Goal: Task Accomplishment & Management: Use online tool/utility

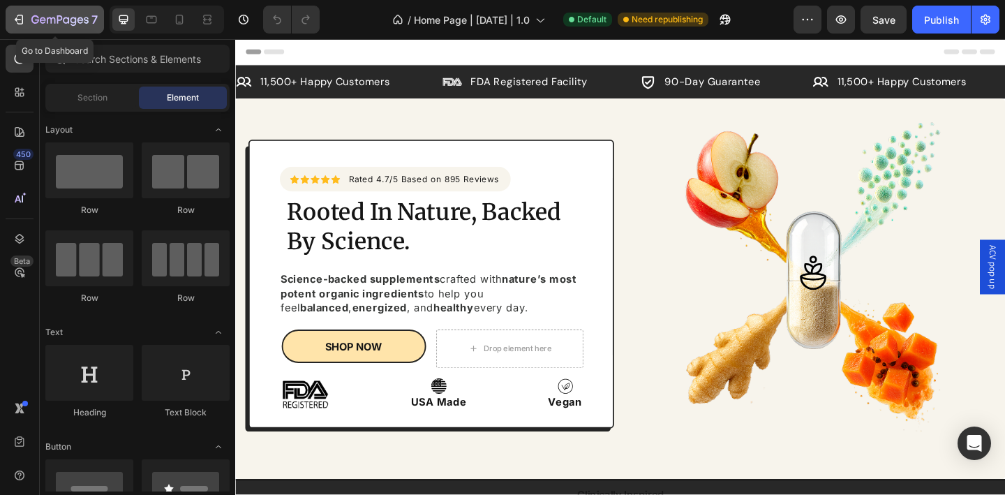
click at [50, 15] on icon "button" at bounding box center [59, 21] width 57 height 12
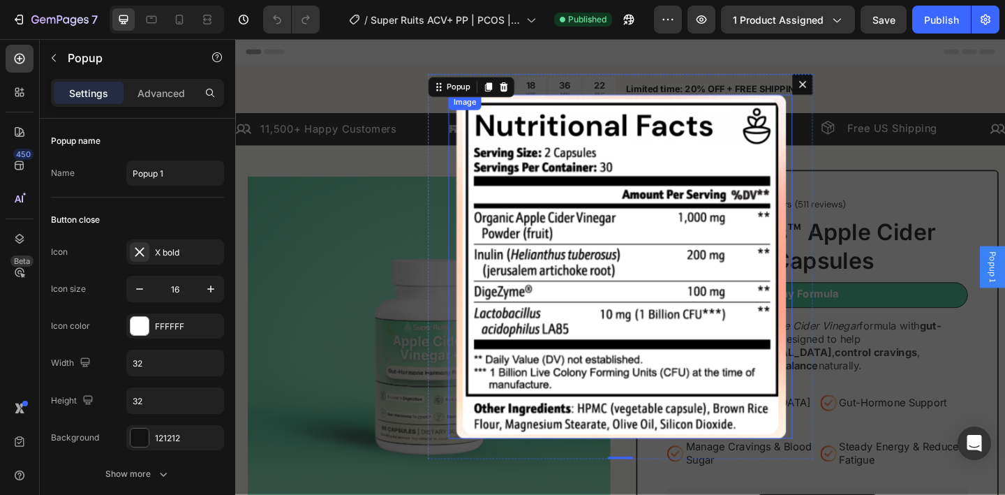
click at [614, 173] on img "Dialog body" at bounding box center [654, 287] width 374 height 374
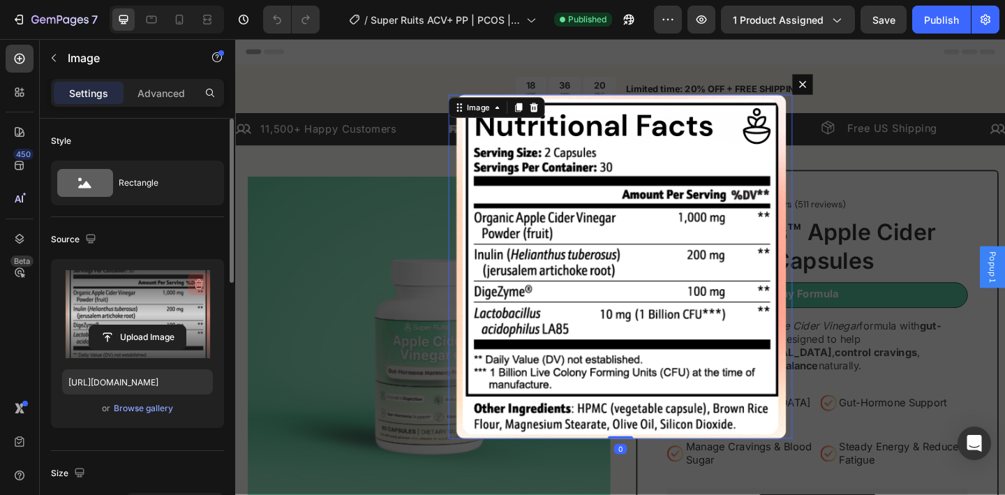
click at [197, 289] on icon "button" at bounding box center [199, 284] width 14 height 14
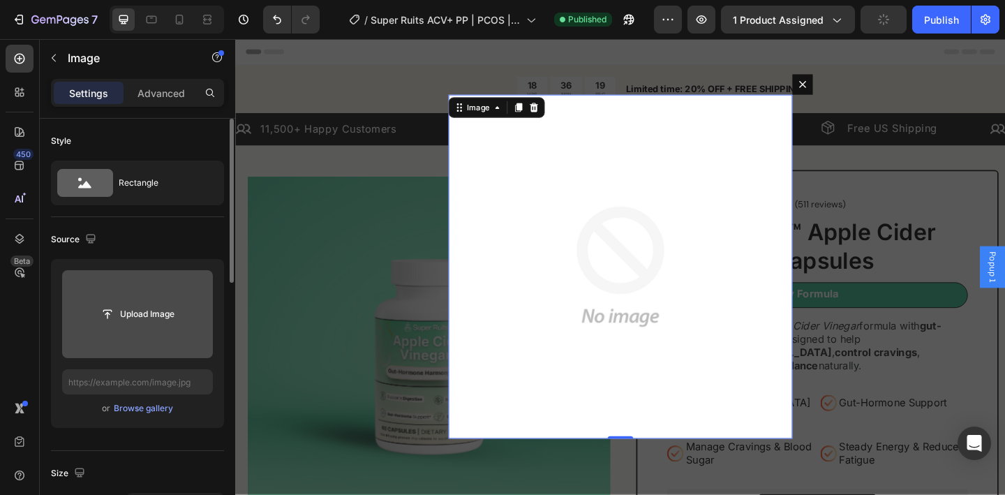
click at [156, 314] on input "file" at bounding box center [137, 314] width 96 height 24
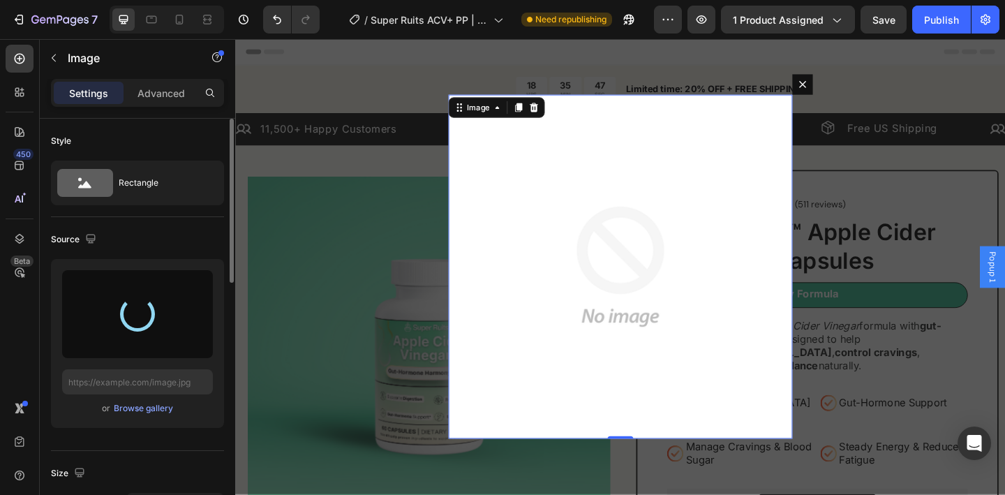
type input "[URL][DOMAIN_NAME]"
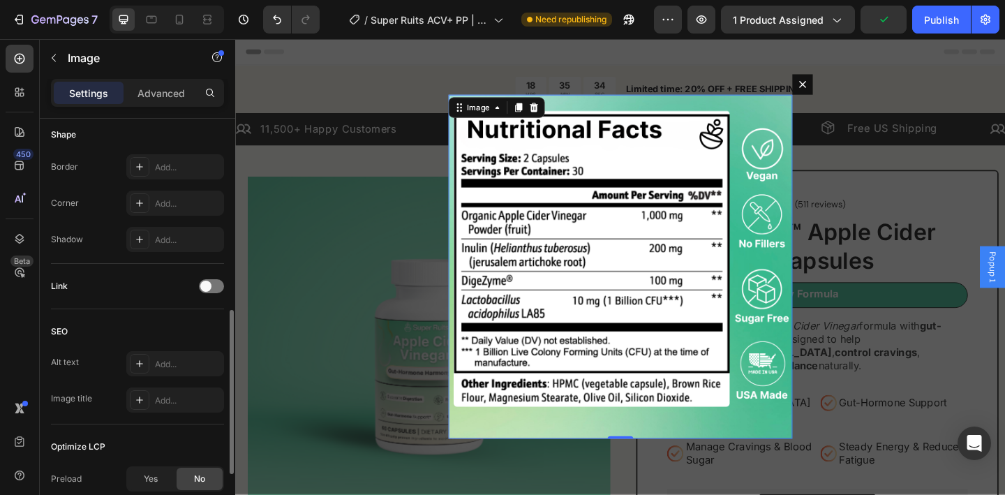
scroll to position [488, 0]
click at [170, 200] on div "Add..." at bounding box center [188, 205] width 66 height 13
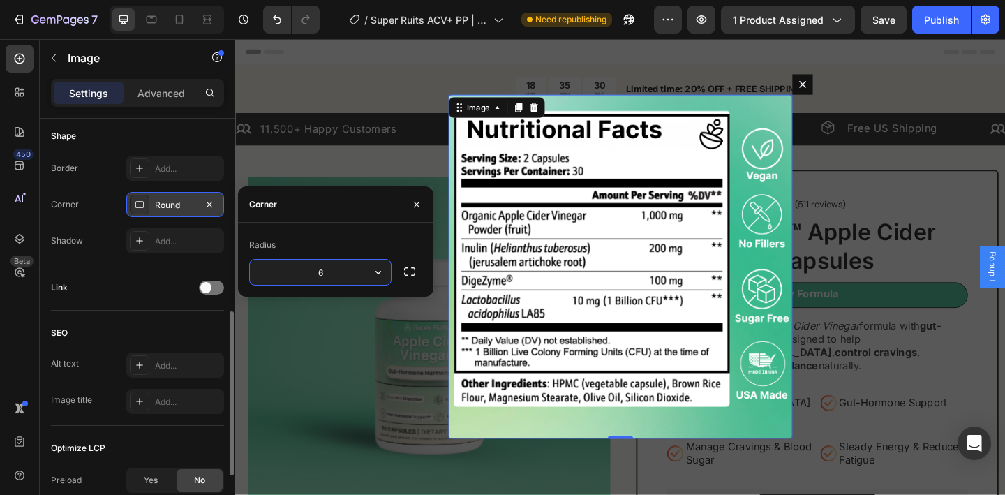
type input "6"
click at [421, 199] on icon "button" at bounding box center [416, 204] width 11 height 11
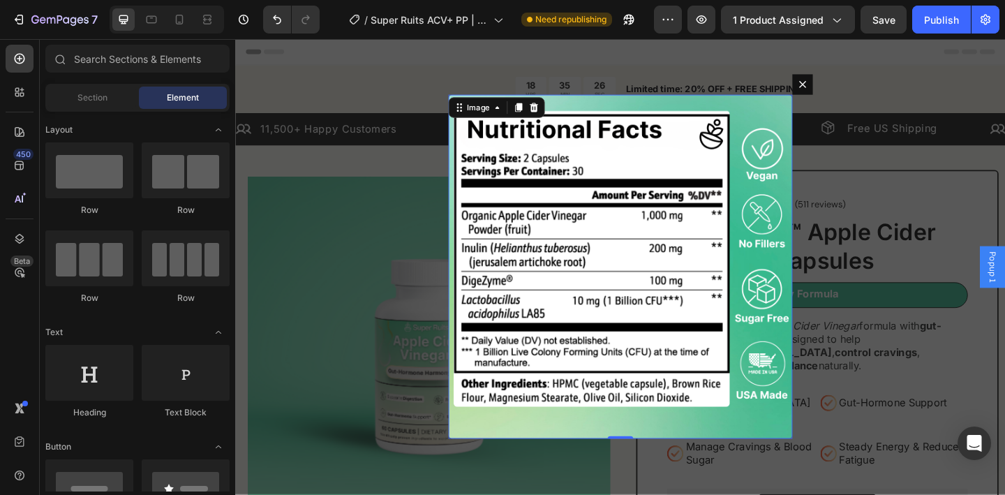
click at [335, 216] on div "Backdrop" at bounding box center [653, 286] width 837 height 495
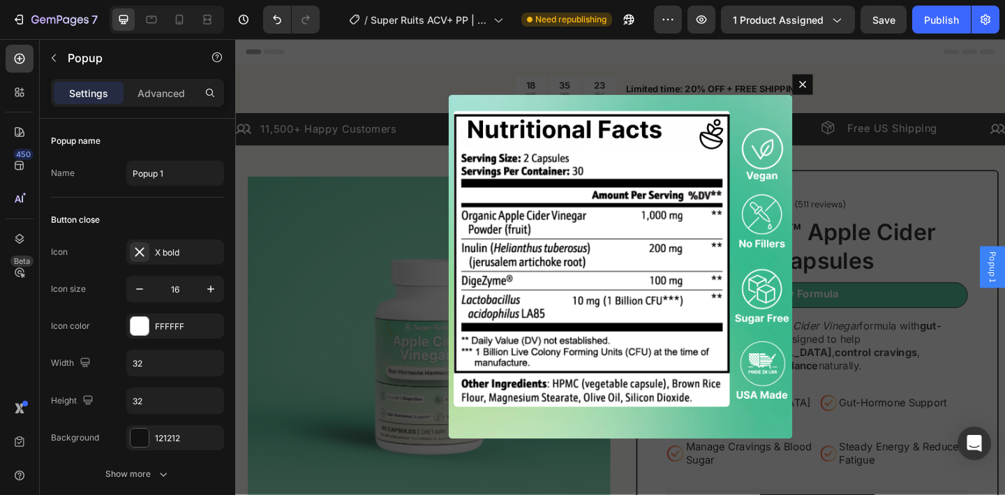
click at [936, 179] on div "Backdrop" at bounding box center [653, 286] width 837 height 495
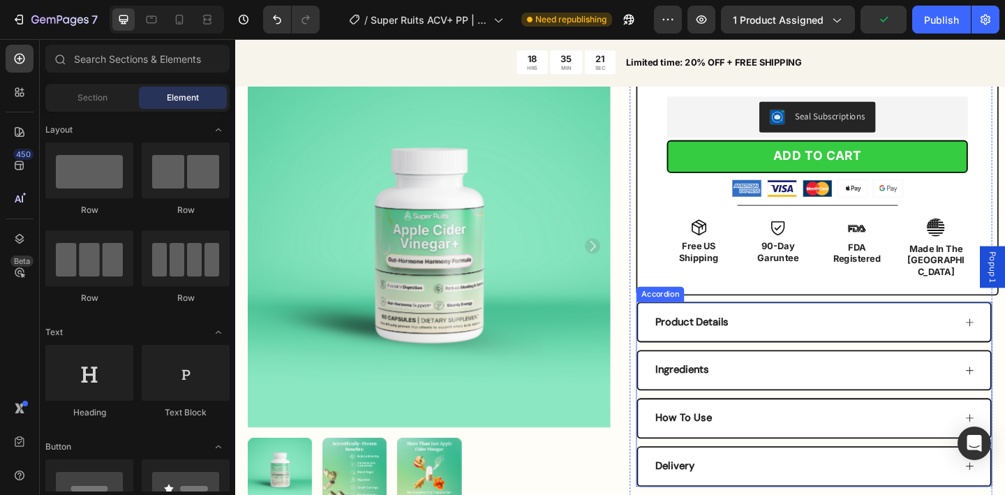
scroll to position [446, 0]
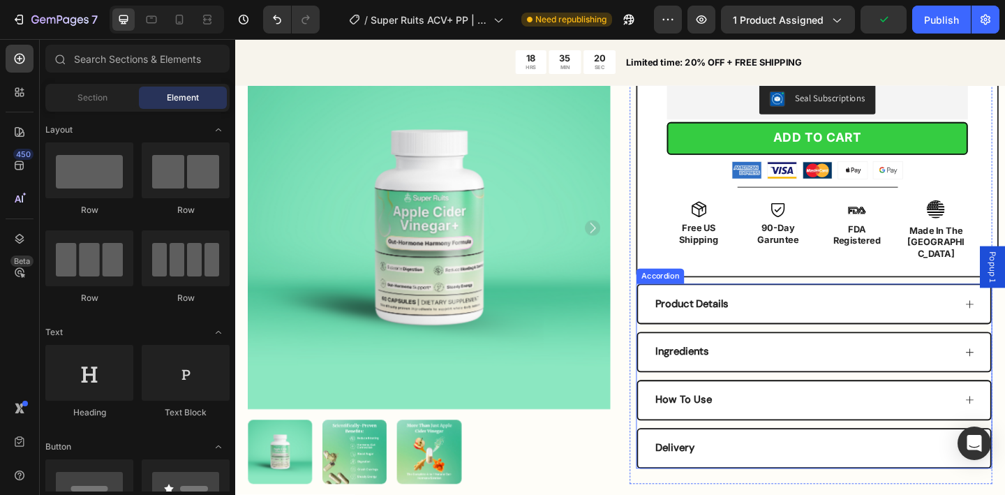
click at [857, 371] on div "Ingredients" at bounding box center [853, 380] width 327 height 19
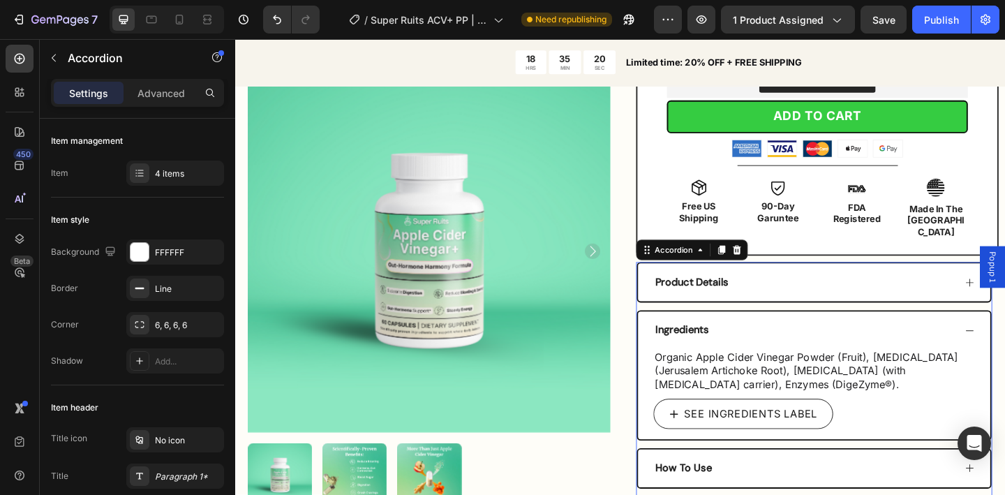
scroll to position [527, 0]
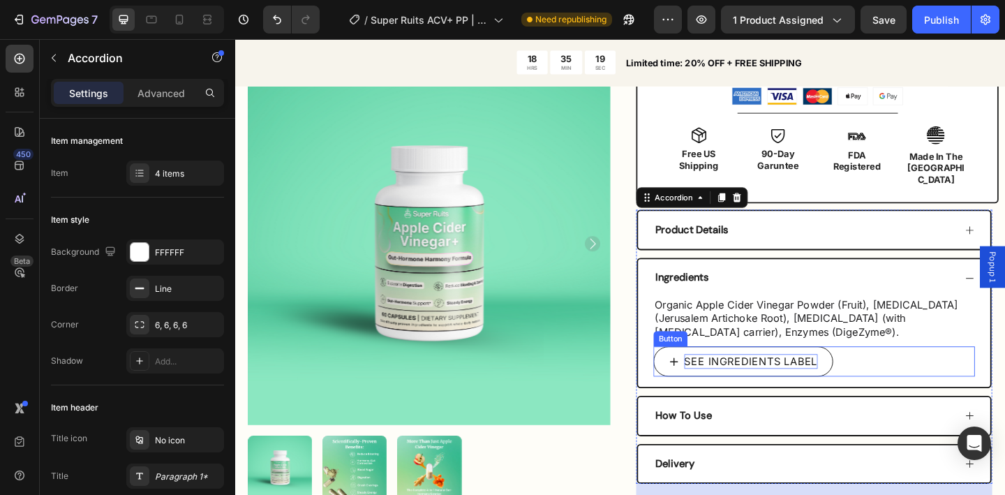
click at [790, 382] on p "SEE INGREDIENTS LABEL" at bounding box center [796, 389] width 145 height 15
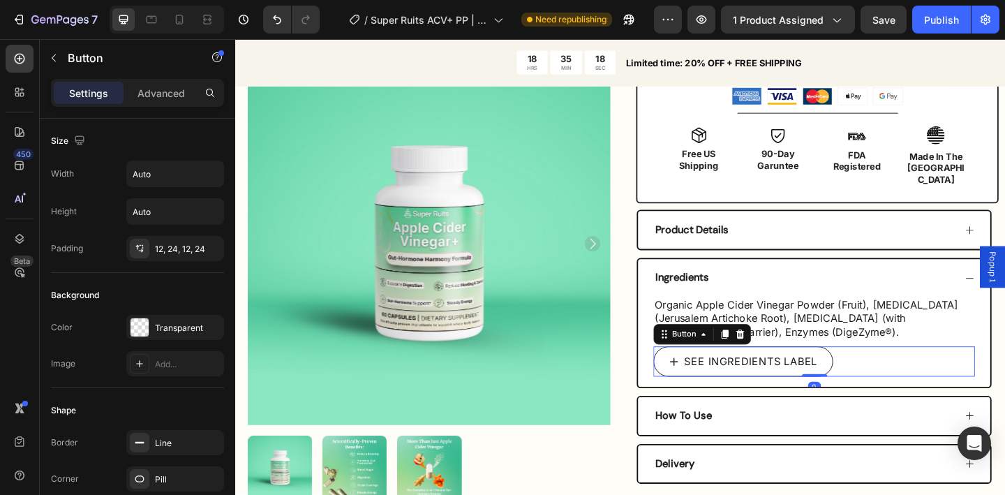
click at [721, 382] on div "SEE INGREDIENTS LABEL" at bounding box center [788, 389] width 162 height 15
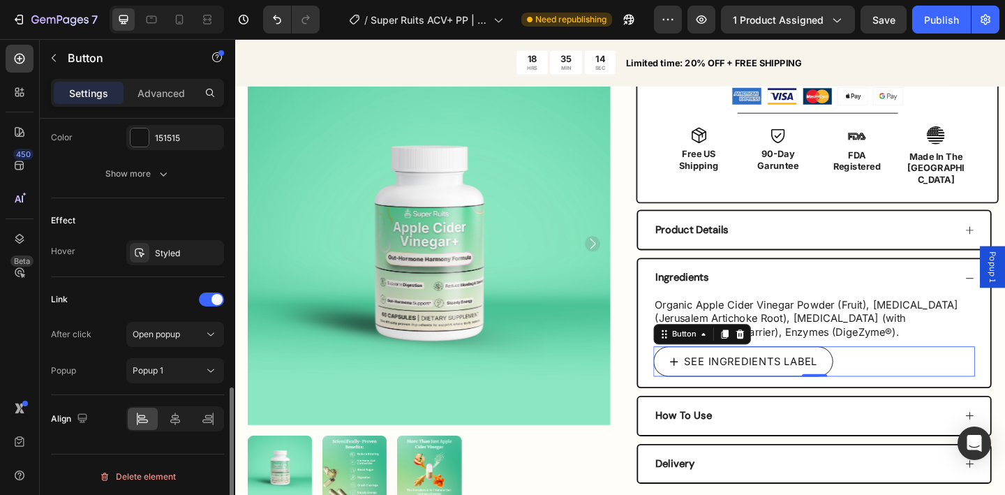
scroll to position [768, 0]
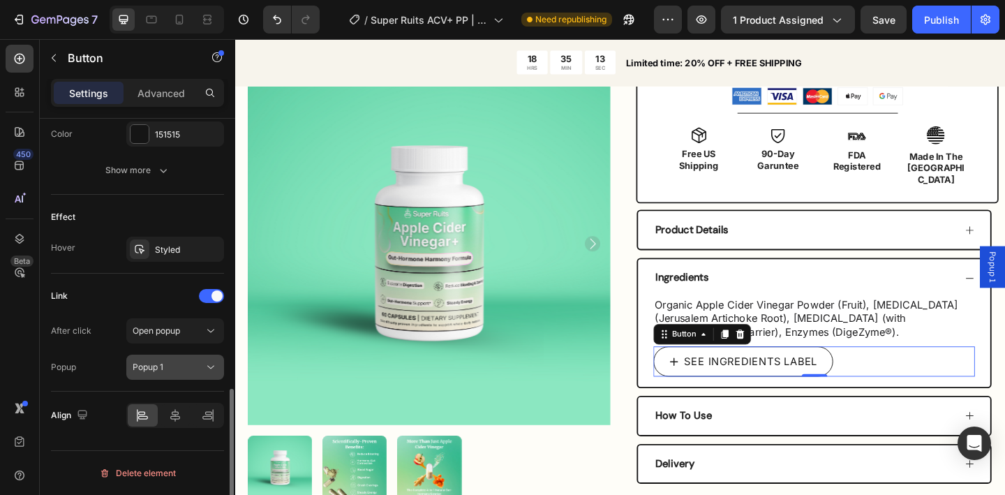
click at [211, 376] on button "Popup 1" at bounding box center [175, 366] width 98 height 25
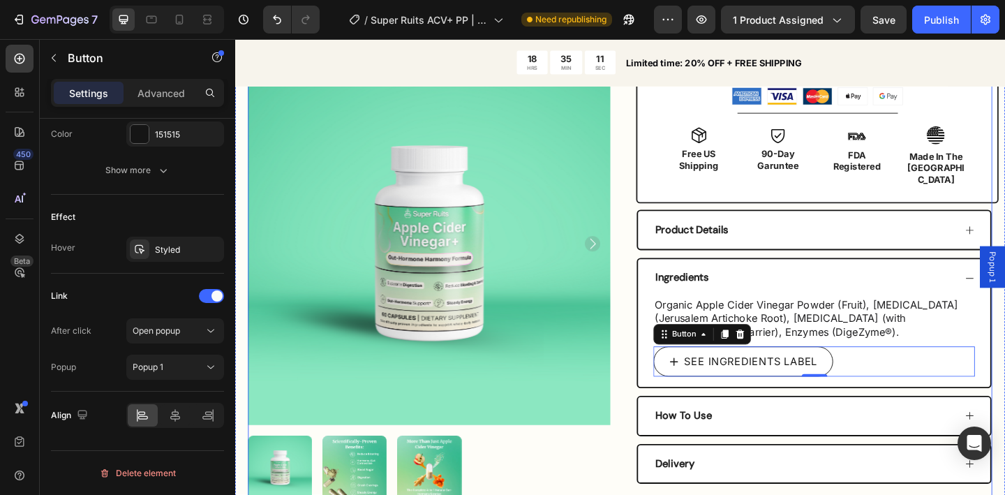
click at [654, 187] on div "Product Images Icon Icon Icon Icon Icon Icon List Rated 4.8 Stars (511 reviews)…" at bounding box center [653, 101] width 809 height 878
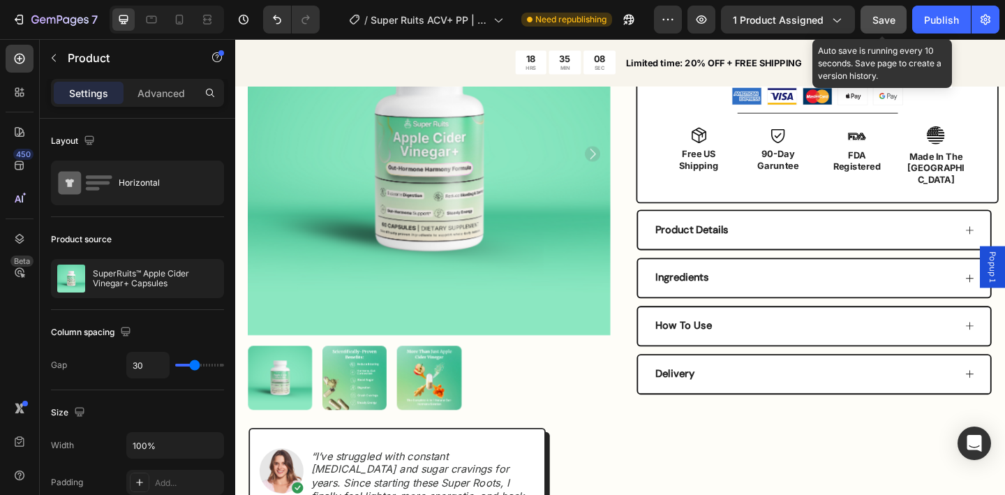
click at [888, 22] on span "Save" at bounding box center [883, 20] width 23 height 12
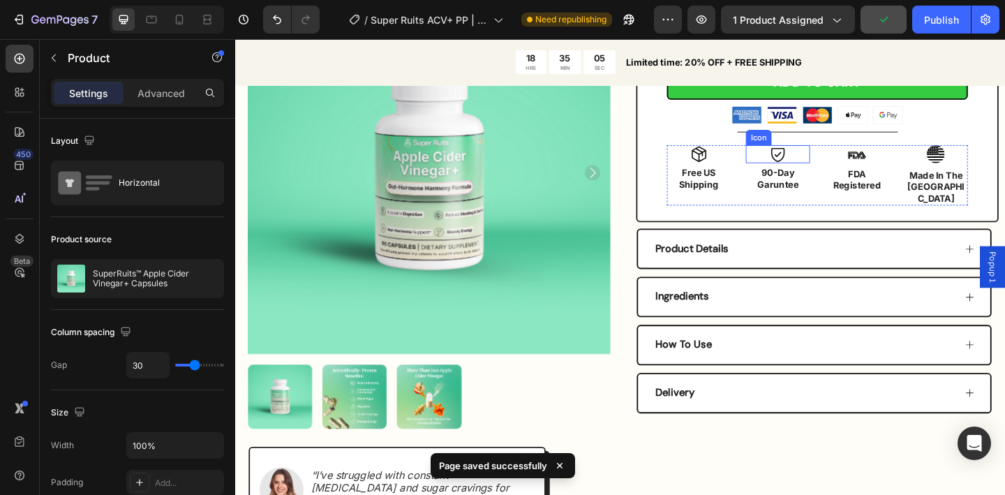
scroll to position [514, 0]
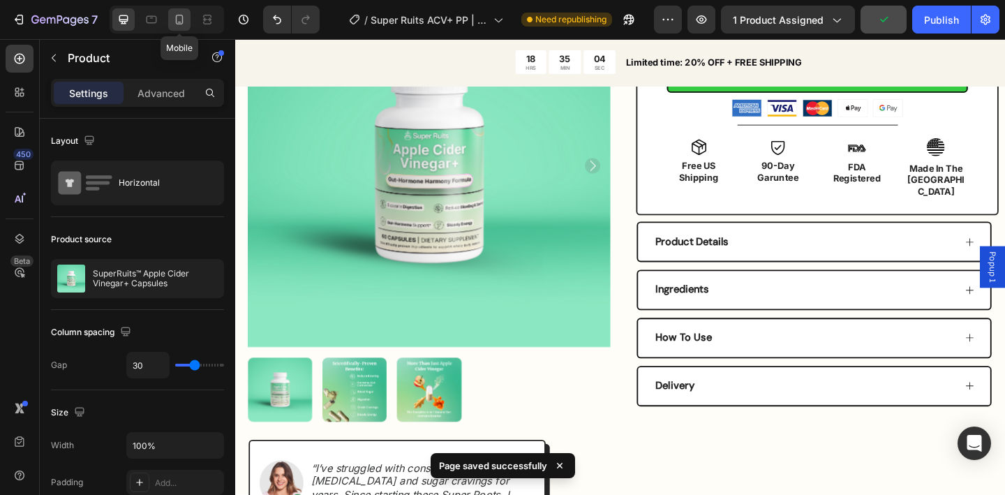
click at [182, 16] on icon at bounding box center [180, 20] width 8 height 10
type input "0"
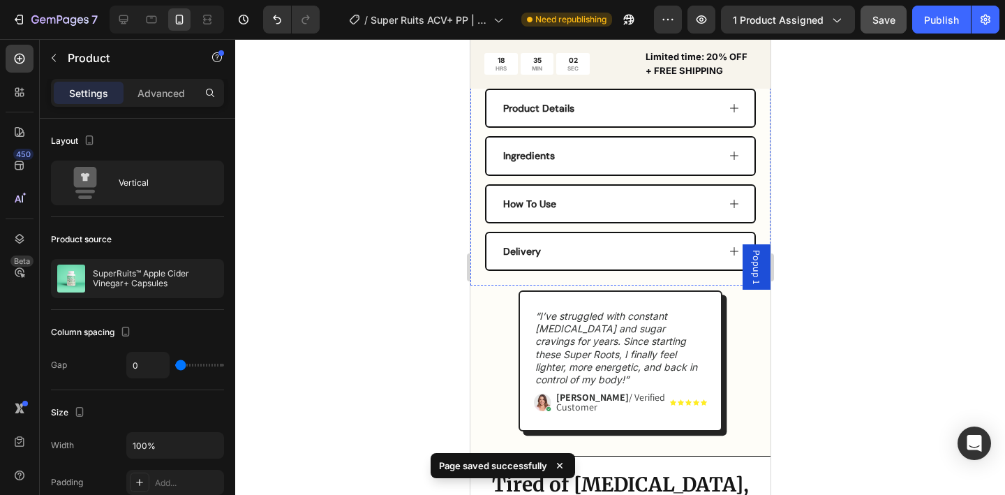
scroll to position [933, 0]
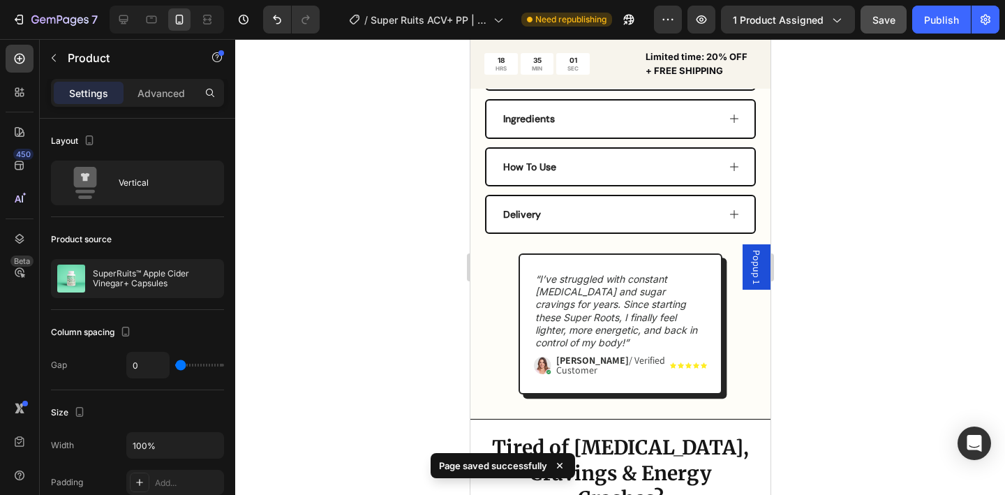
click at [750, 279] on span "Popup 1" at bounding box center [756, 267] width 14 height 34
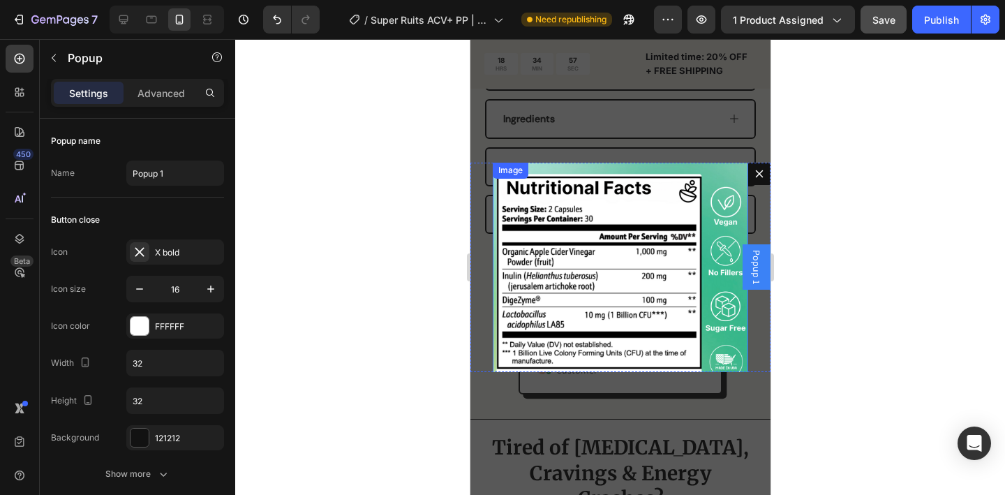
scroll to position [29, 0]
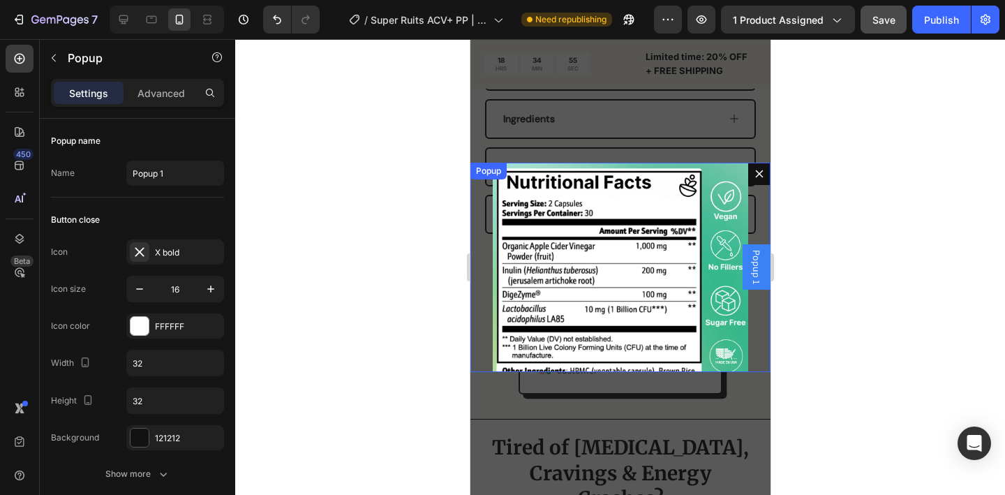
click at [483, 250] on div "Image" at bounding box center [620, 267] width 300 height 209
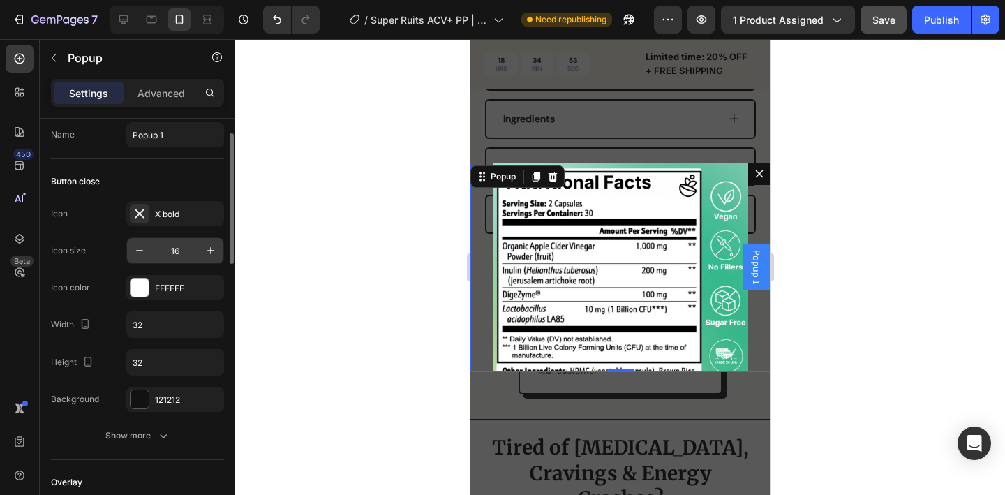
scroll to position [40, 0]
click at [158, 317] on input "32" at bounding box center [175, 322] width 96 height 25
type input "3"
type input "2"
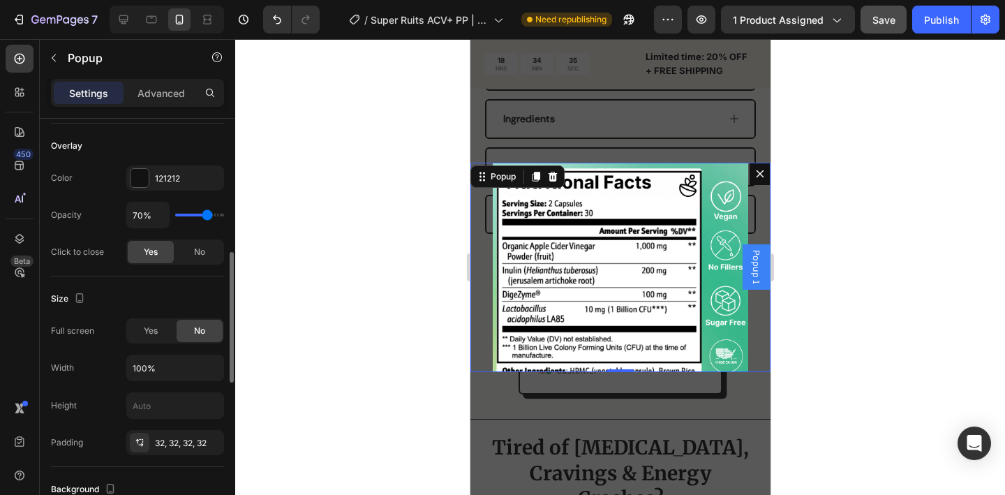
scroll to position [387, 0]
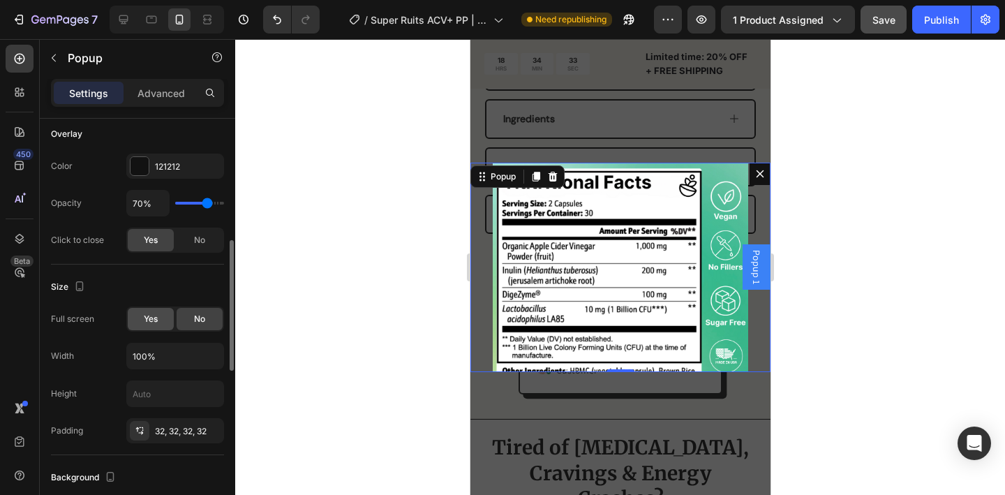
type input "30"
click at [152, 319] on span "Yes" at bounding box center [151, 319] width 14 height 13
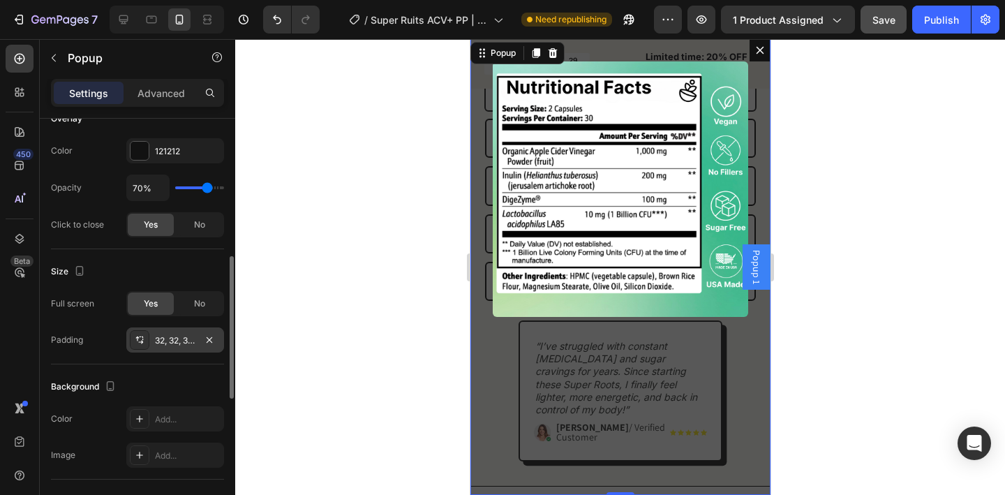
scroll to position [404, 0]
click at [172, 338] on div "32, 32, 32, 32" at bounding box center [175, 338] width 40 height 13
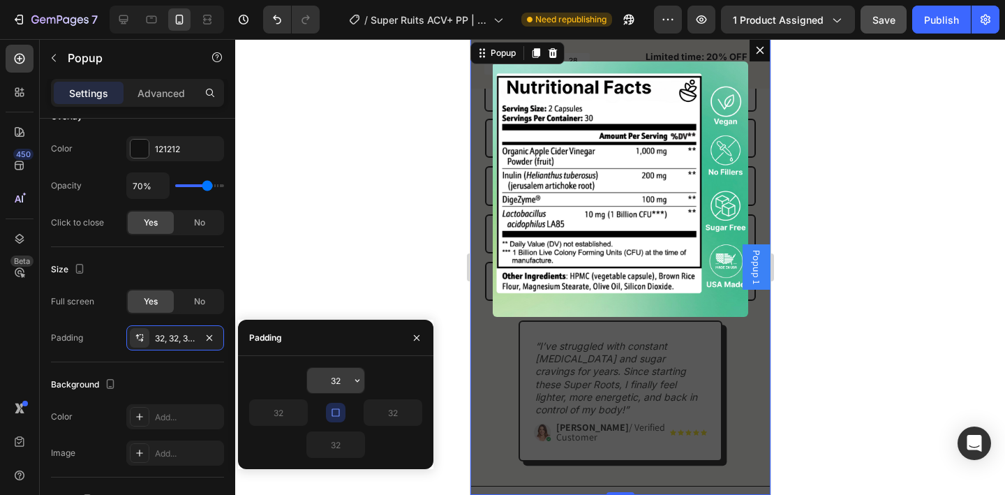
click at [345, 377] on input "32" at bounding box center [335, 380] width 57 height 25
type input "3"
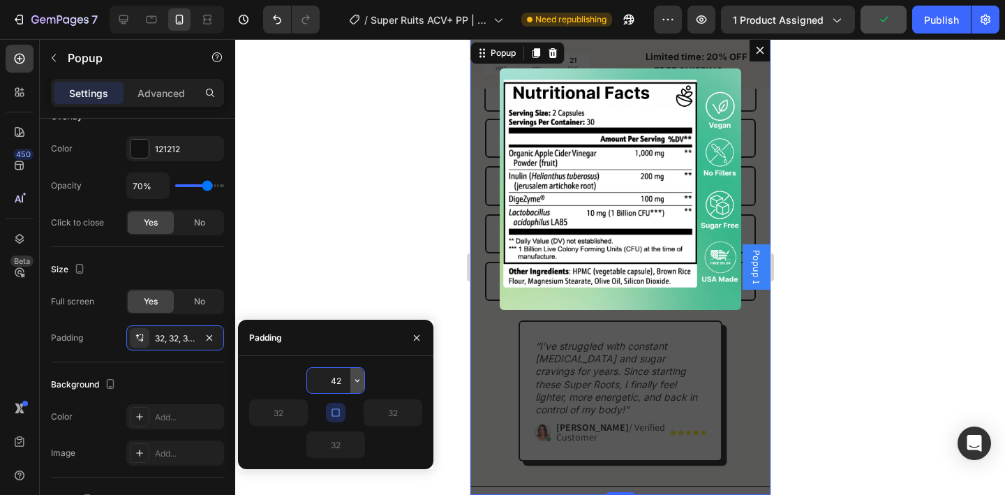
type input "4"
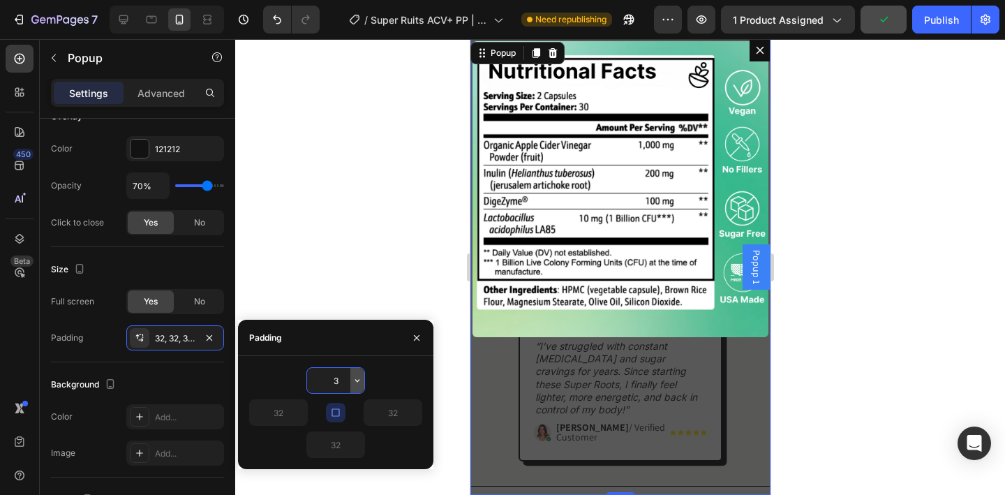
type input "32"
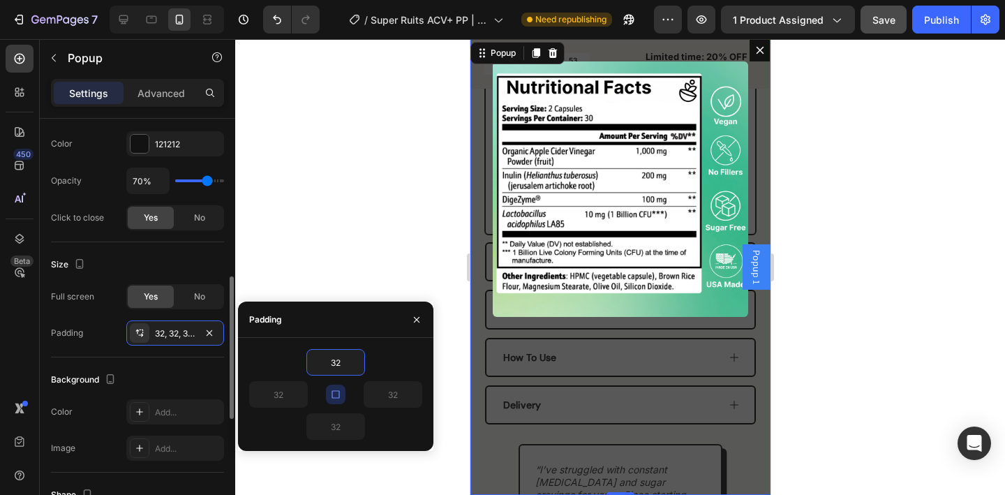
scroll to position [379, 0]
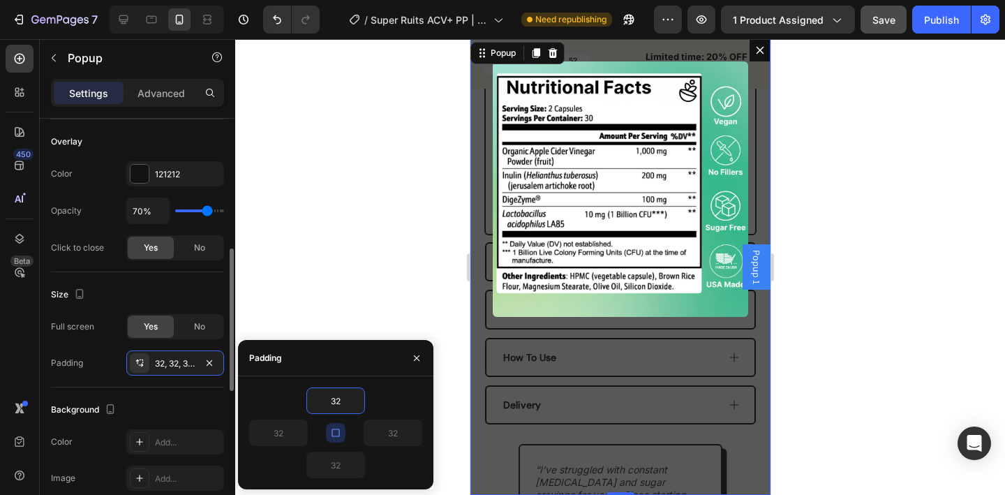
click at [149, 284] on div "Size" at bounding box center [137, 294] width 173 height 22
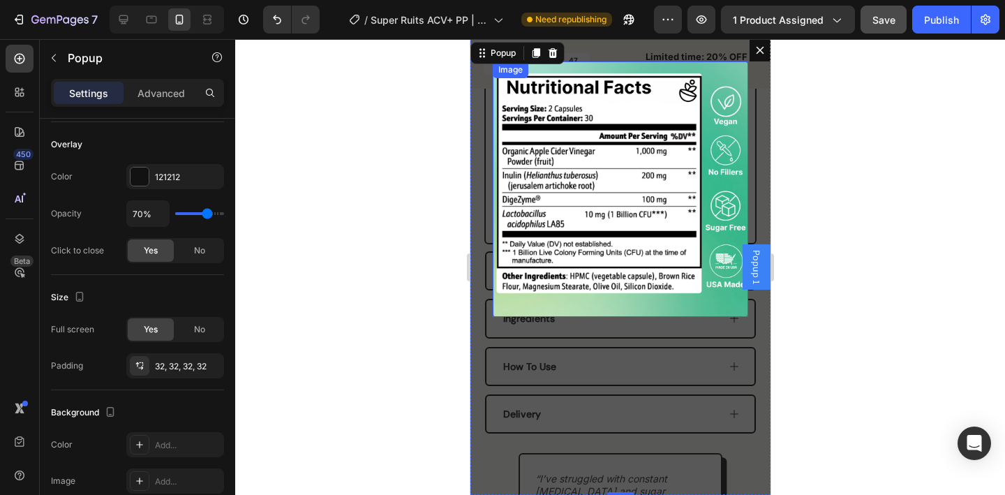
scroll to position [735, 0]
click at [172, 372] on div "32, 32, 32, 32" at bounding box center [175, 366] width 40 height 13
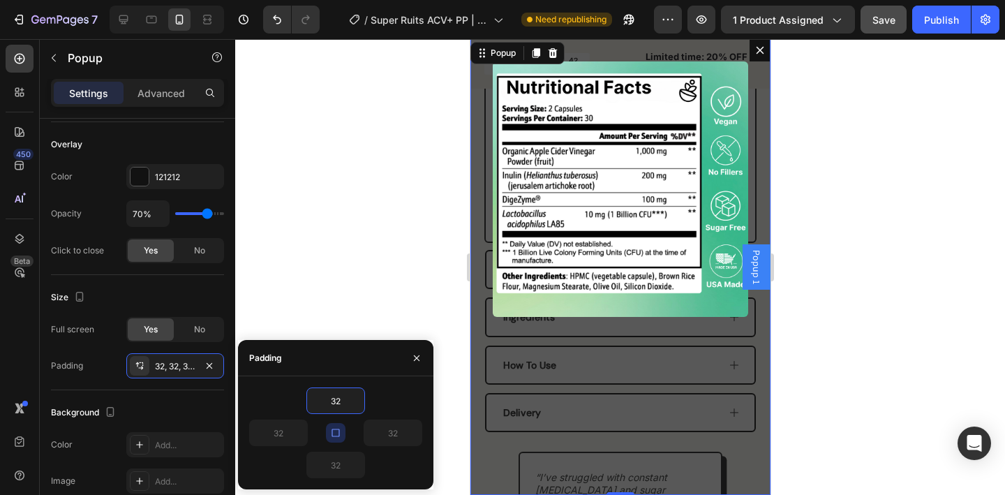
click at [334, 431] on icon "button" at bounding box center [335, 432] width 11 height 11
click at [337, 433] on icon "button" at bounding box center [335, 432] width 11 height 11
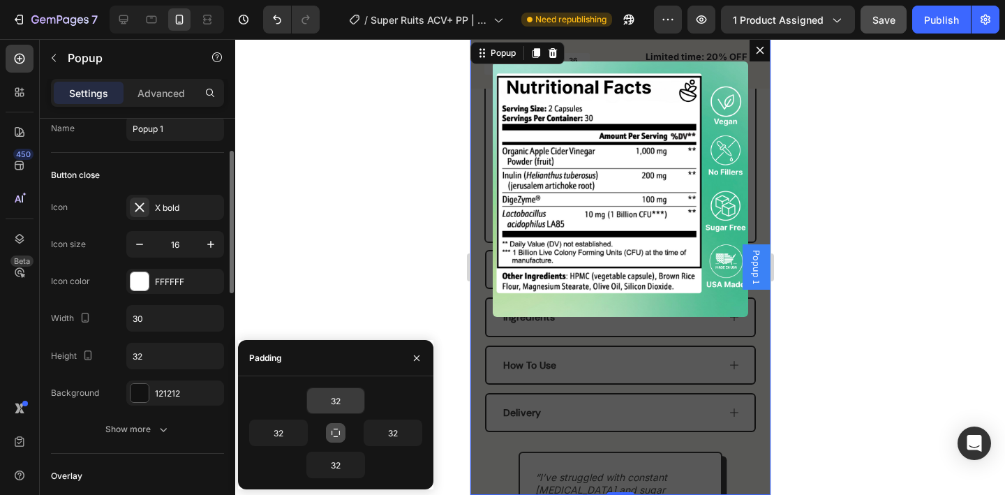
scroll to position [0, 0]
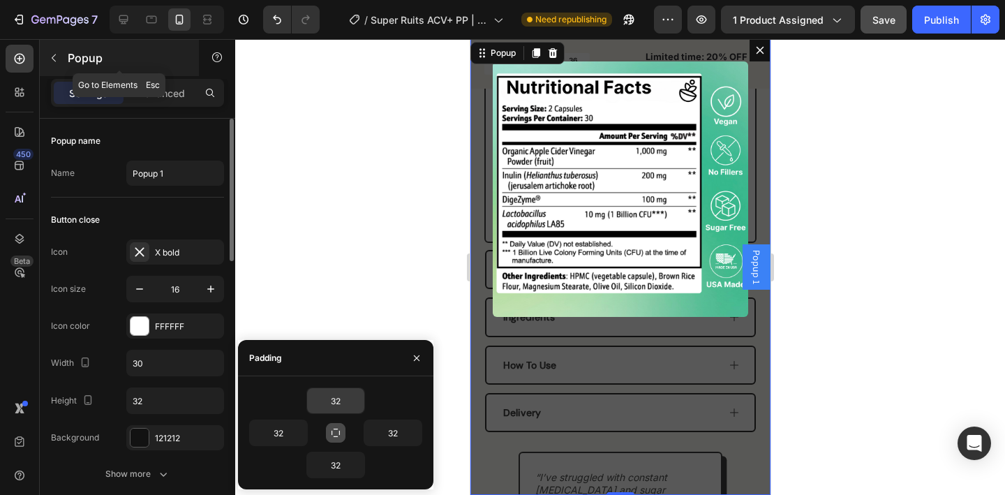
click at [165, 73] on div "Popup" at bounding box center [119, 58] width 159 height 36
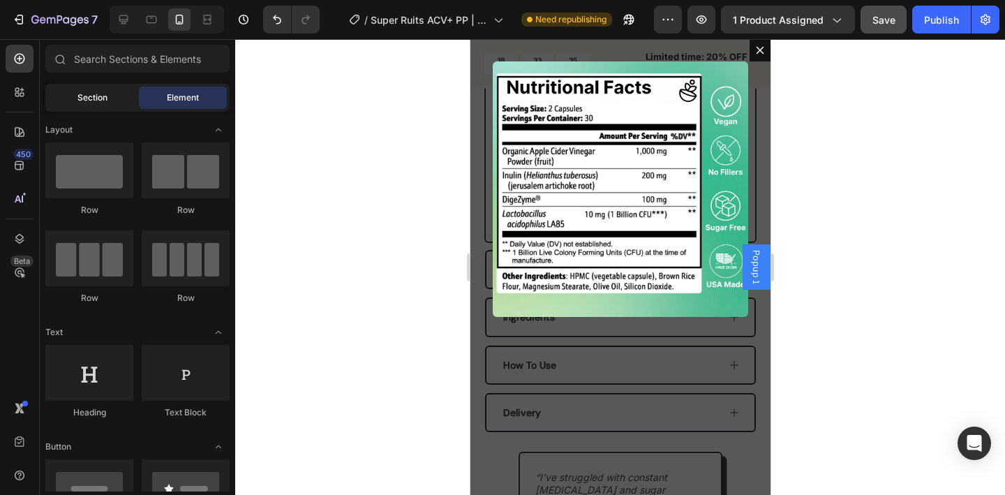
click at [119, 104] on div "Section" at bounding box center [92, 98] width 88 height 22
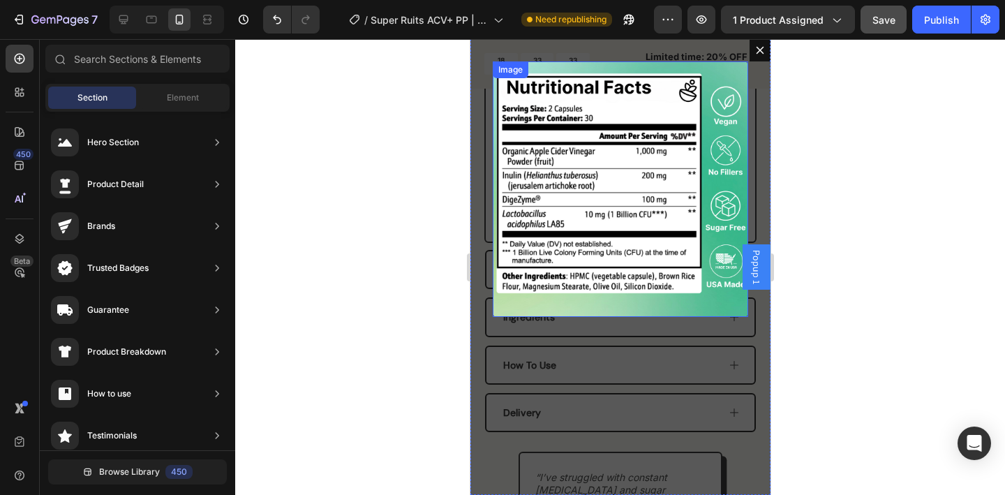
click at [517, 107] on img "Dialog body" at bounding box center [619, 188] width 255 height 255
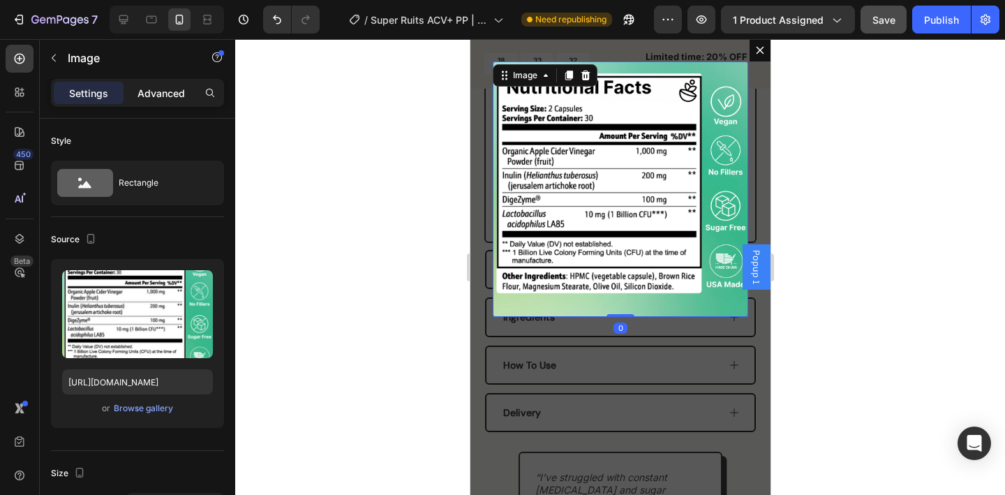
click at [167, 96] on p "Advanced" at bounding box center [160, 93] width 47 height 15
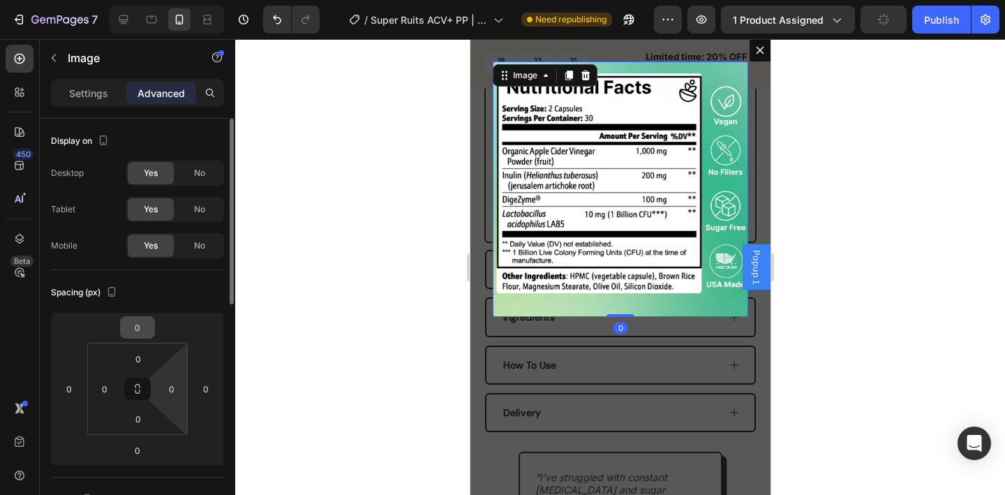
click at [149, 334] on input "0" at bounding box center [138, 327] width 28 height 21
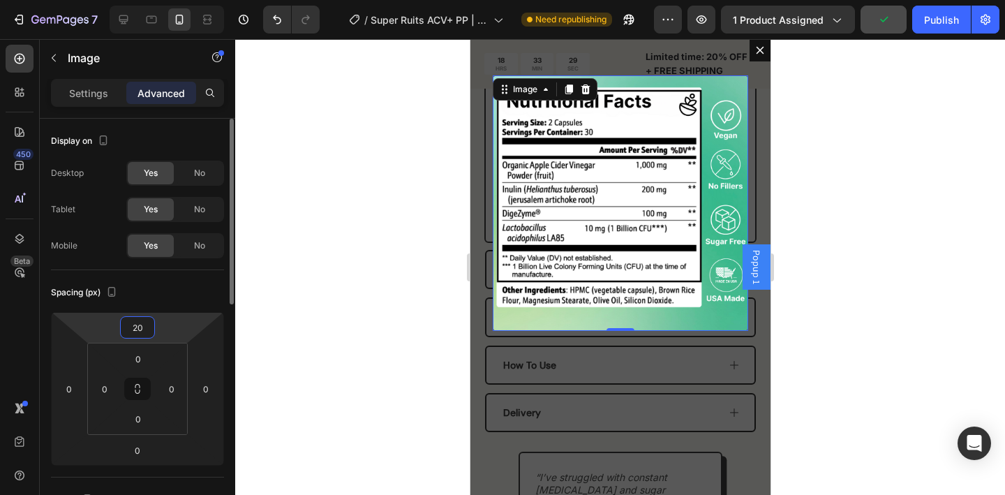
type input "2"
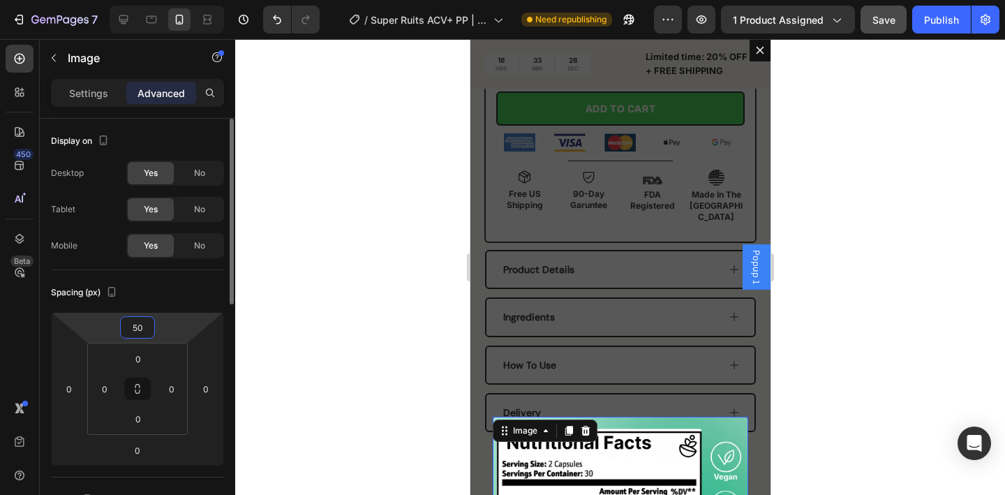
type input "5"
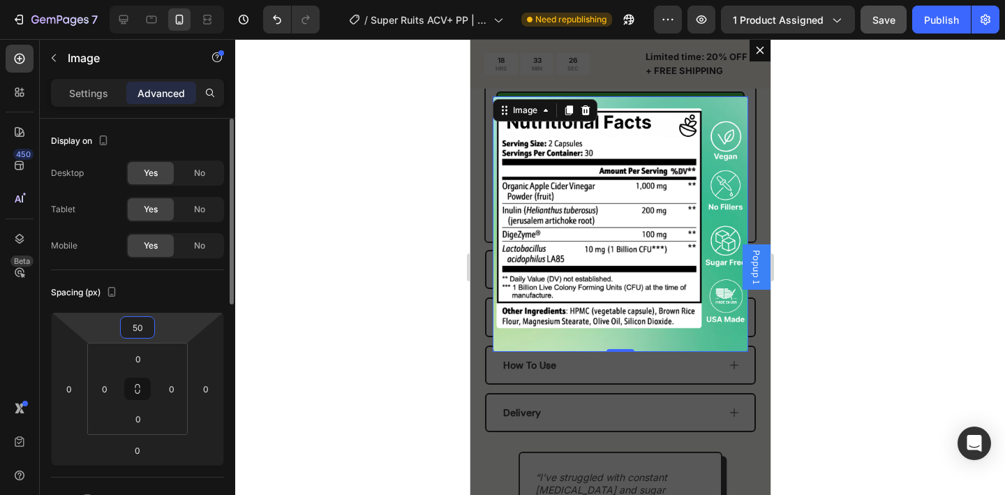
type input "5"
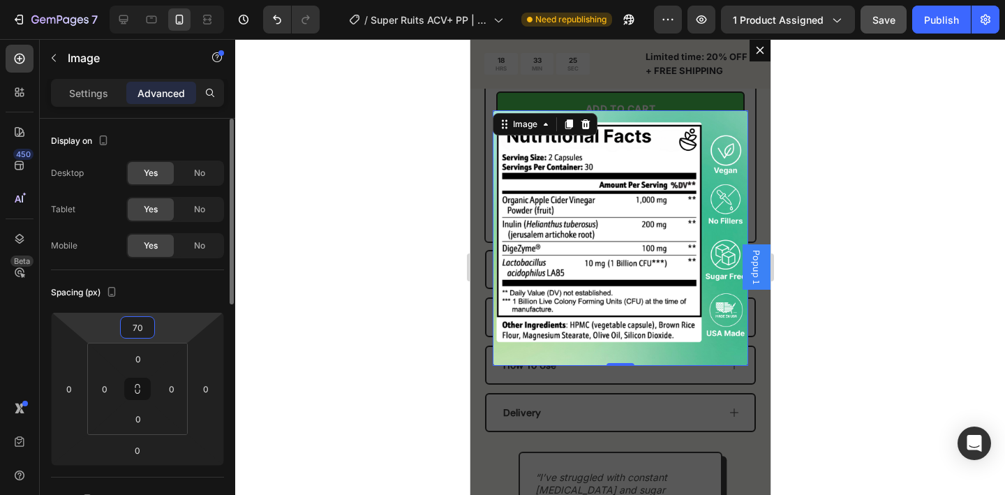
type input "7"
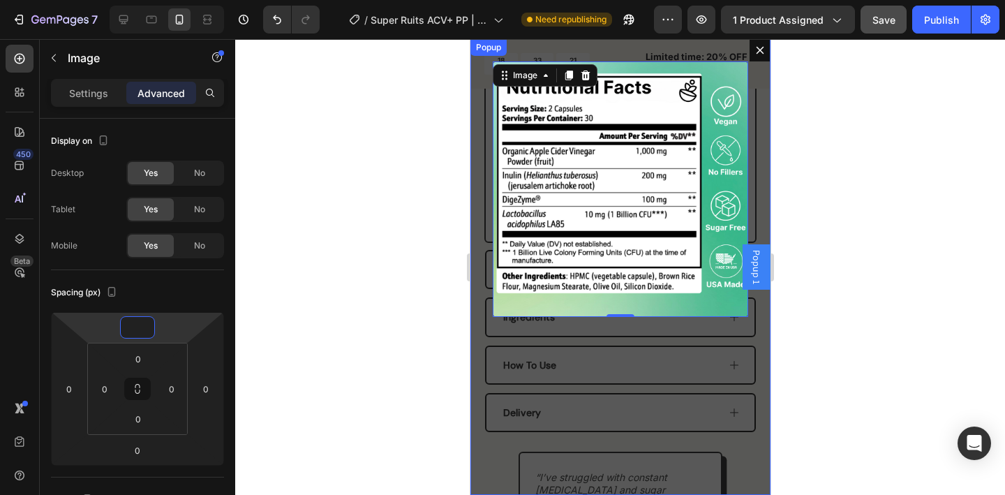
click at [728, 47] on div "Image 0" at bounding box center [620, 267] width 300 height 456
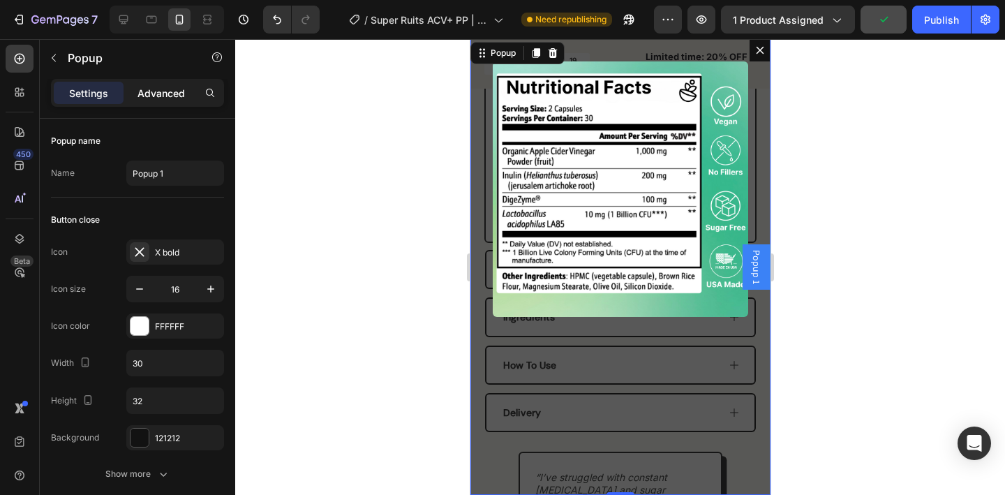
click at [163, 94] on p "Advanced" at bounding box center [160, 93] width 47 height 15
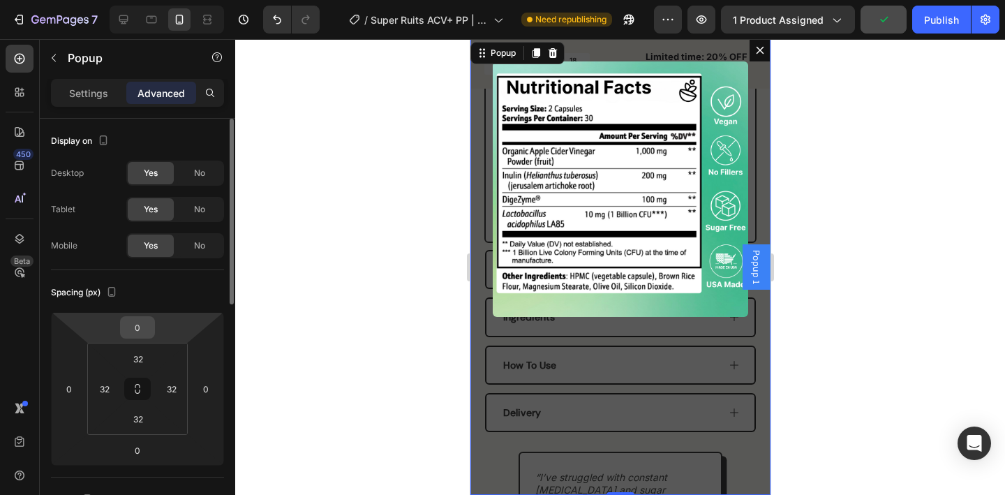
click at [140, 329] on input "0" at bounding box center [138, 327] width 28 height 21
click at [111, 0] on html "7 Version history / Super Ruits ACV+ PP | PCOS | 1.0 Need republishing Preview …" at bounding box center [502, 0] width 1005 height 0
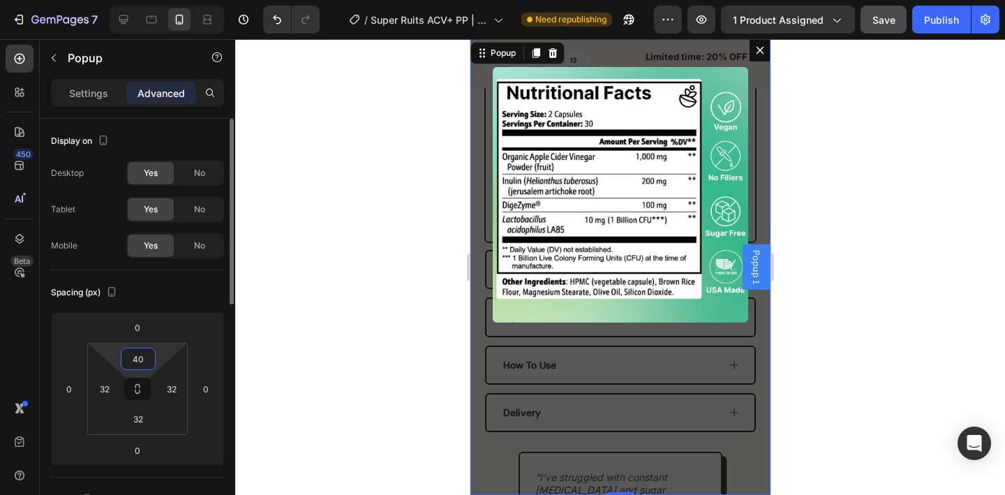
type input "4"
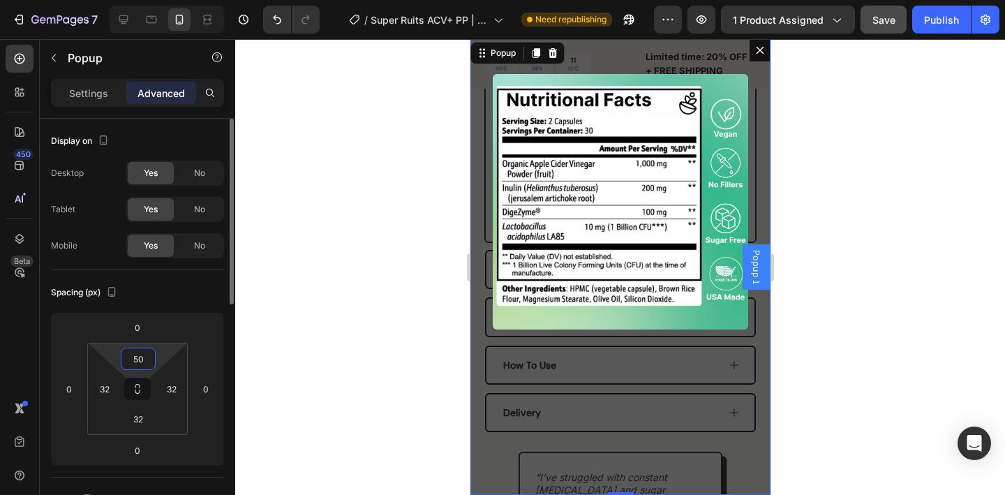
type input "5"
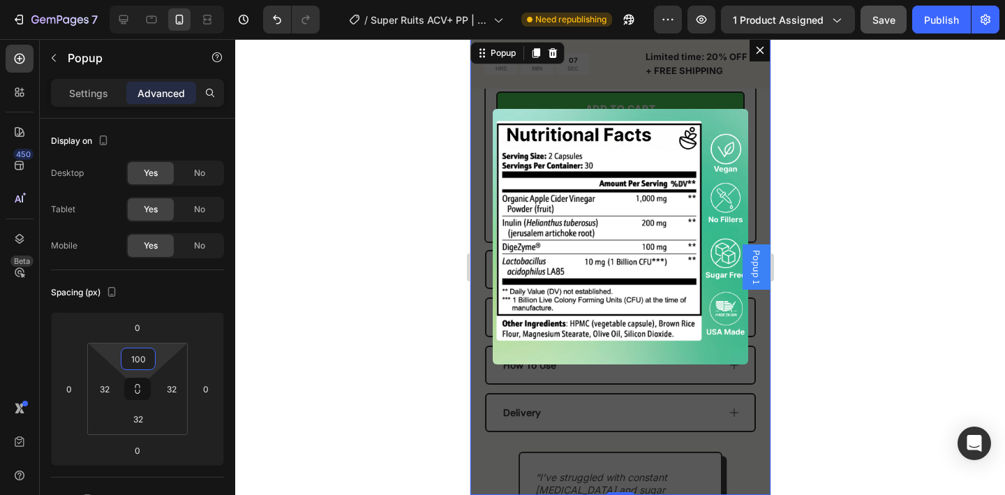
type input "100"
click at [742, 51] on div "Image" at bounding box center [620, 267] width 300 height 456
click at [754, 56] on button "Dialog content" at bounding box center [759, 50] width 21 height 22
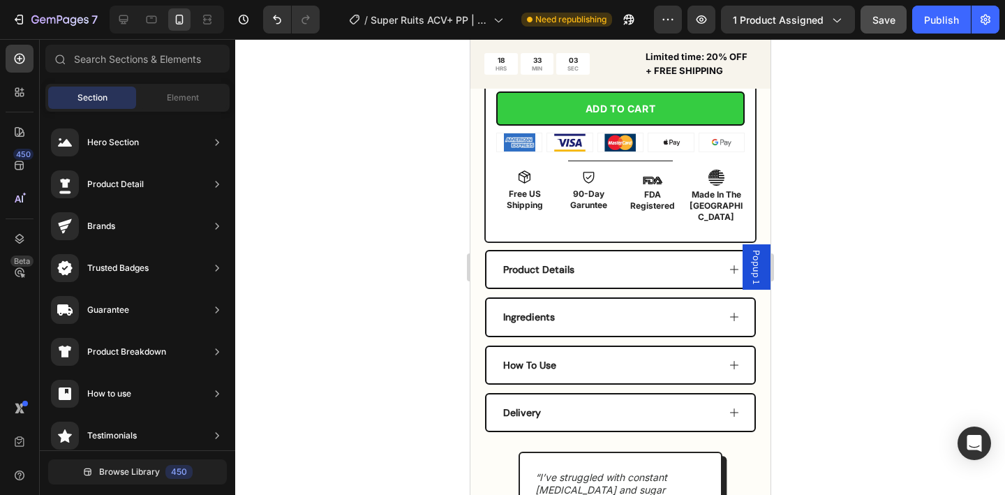
click at [756, 268] on span "Popup 1" at bounding box center [756, 267] width 14 height 34
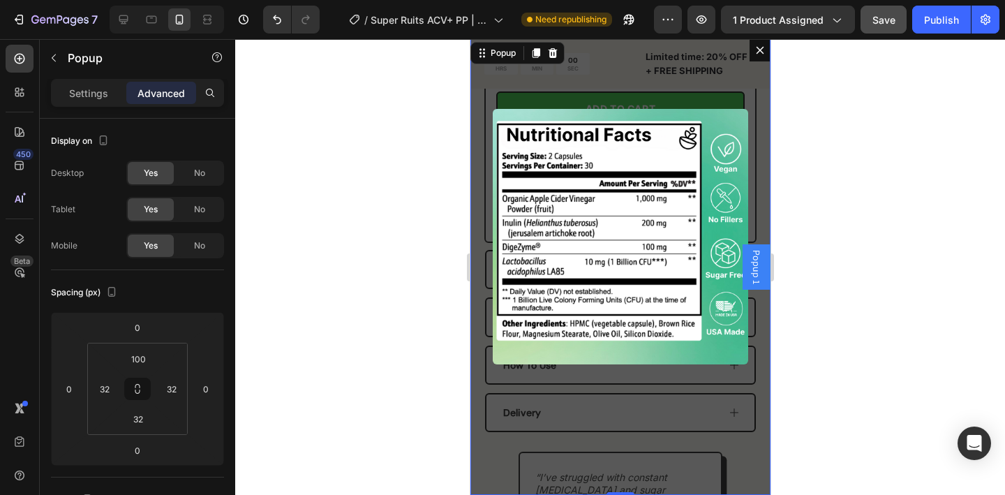
click at [734, 68] on div "Image" at bounding box center [620, 267] width 300 height 456
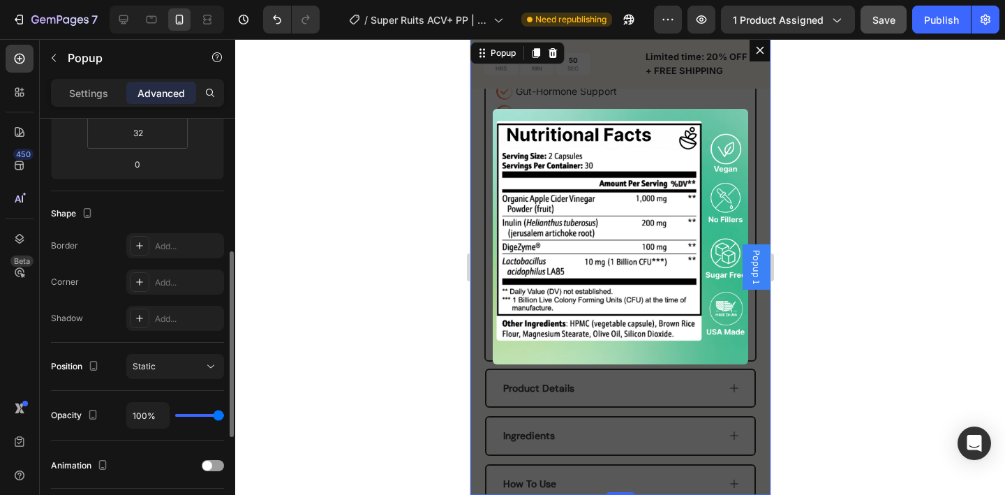
scroll to position [304, 0]
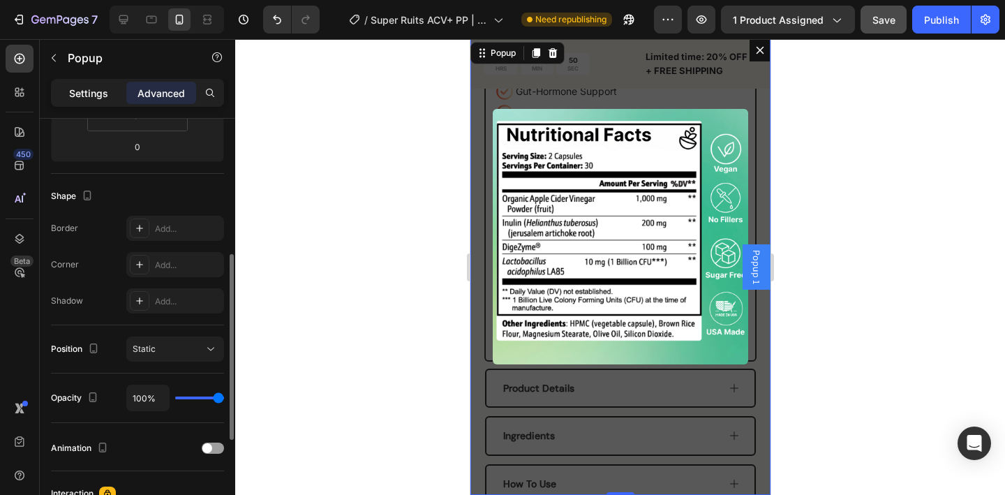
click at [67, 92] on div "Settings" at bounding box center [89, 93] width 70 height 22
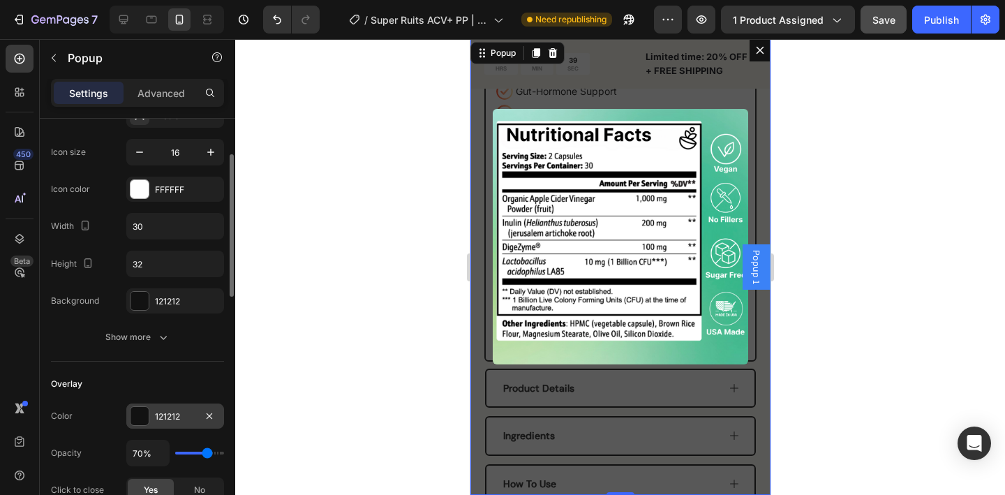
scroll to position [128, 0]
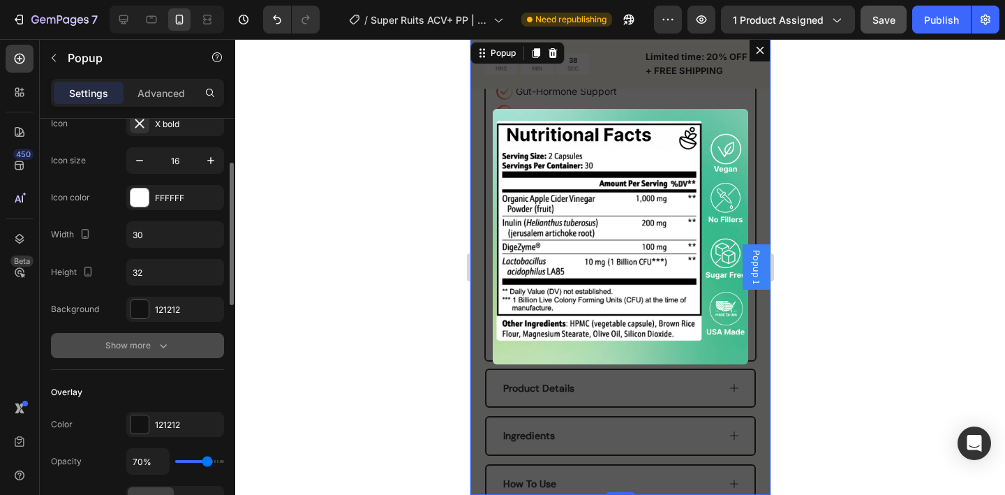
click at [165, 351] on icon "button" at bounding box center [163, 345] width 14 height 14
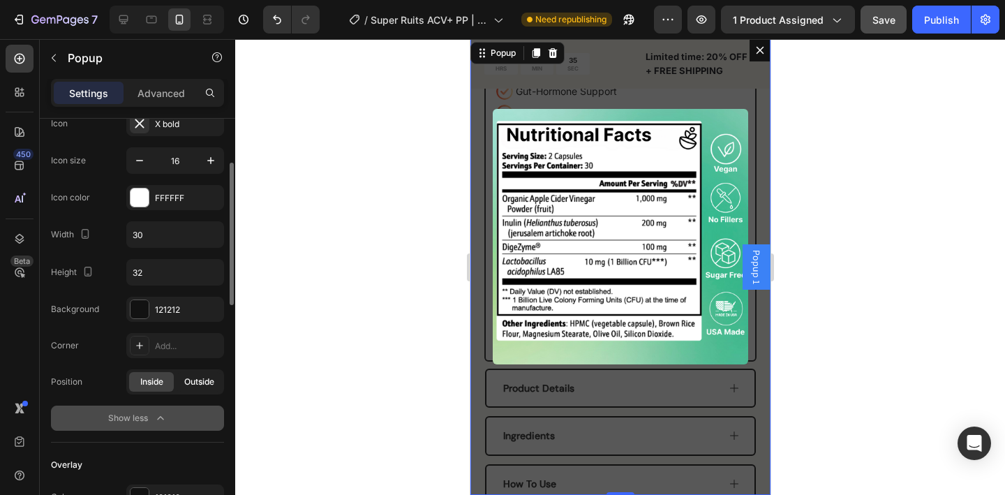
click at [211, 387] on span "Outside" at bounding box center [199, 381] width 30 height 13
click at [160, 384] on span "Inside" at bounding box center [151, 381] width 23 height 13
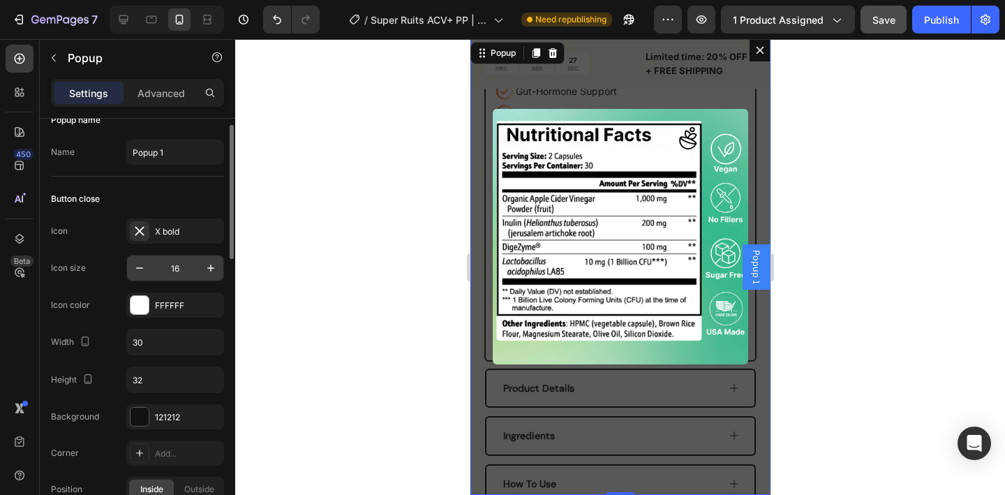
scroll to position [0, 0]
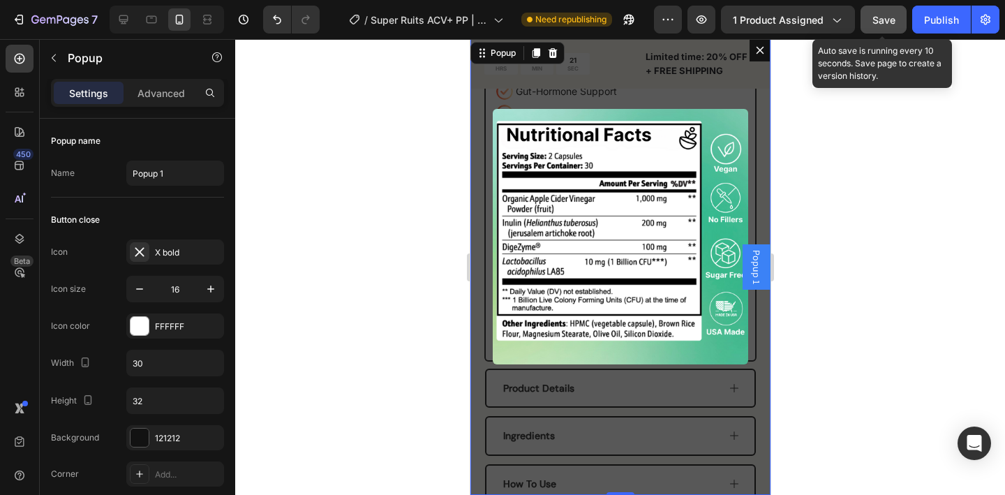
click at [893, 33] on button "Save" at bounding box center [883, 20] width 46 height 28
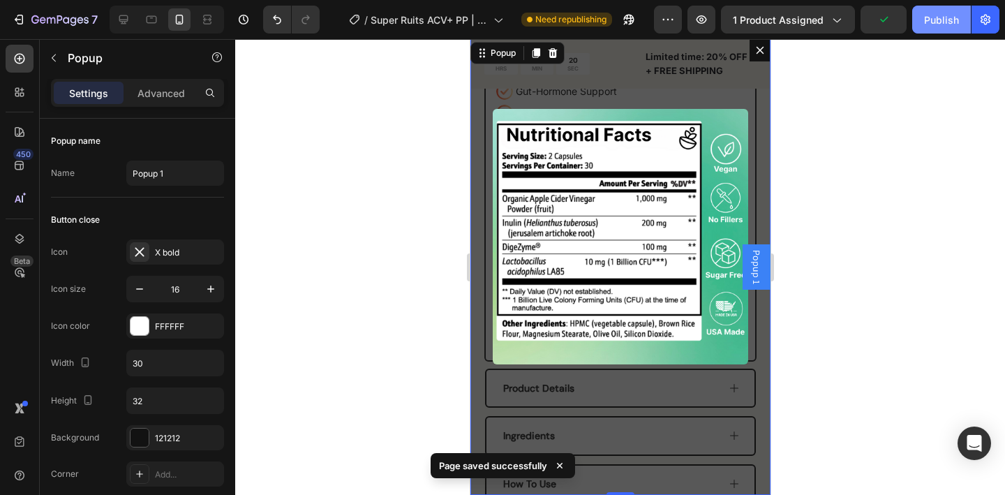
click at [941, 31] on button "Publish" at bounding box center [941, 20] width 59 height 28
click at [705, 21] on icon "button" at bounding box center [701, 20] width 14 height 14
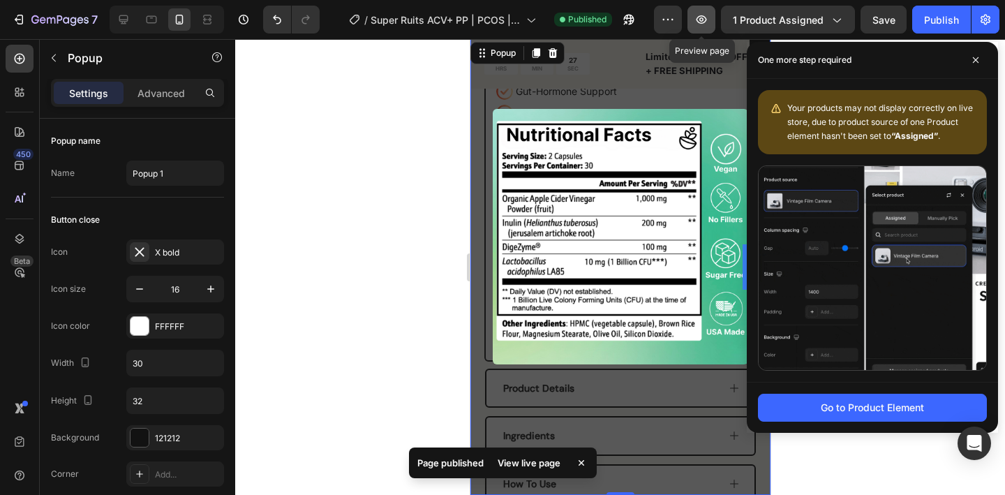
click at [703, 20] on icon "button" at bounding box center [701, 19] width 10 height 8
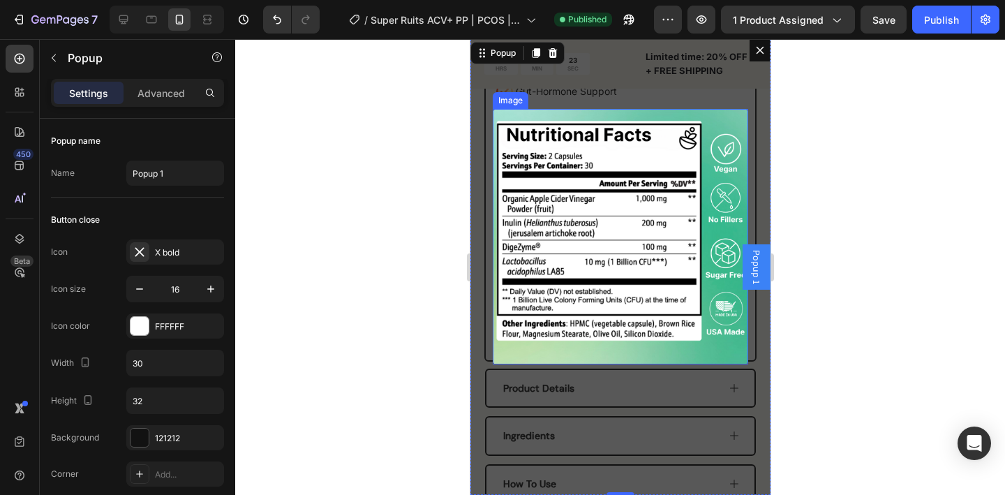
click at [719, 123] on img "Dialog body" at bounding box center [619, 236] width 255 height 255
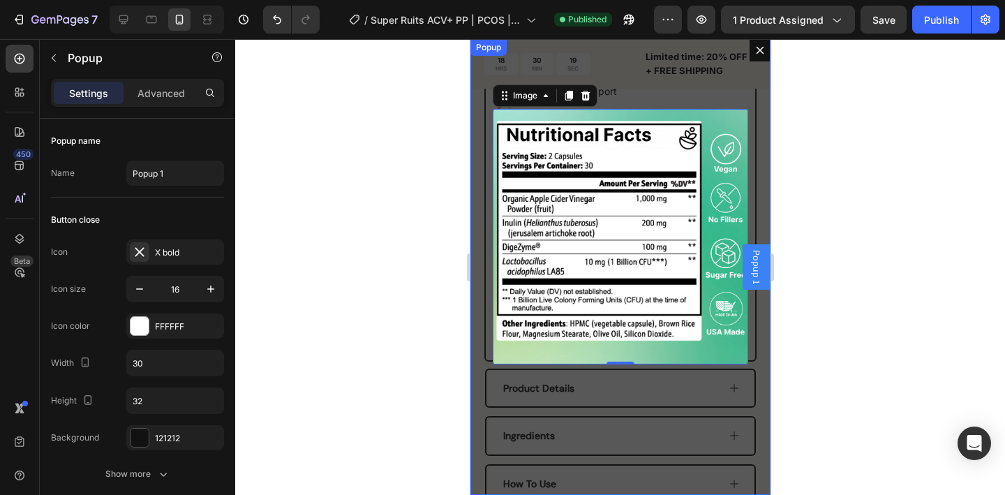
click at [675, 56] on div "Image 0" at bounding box center [620, 267] width 300 height 456
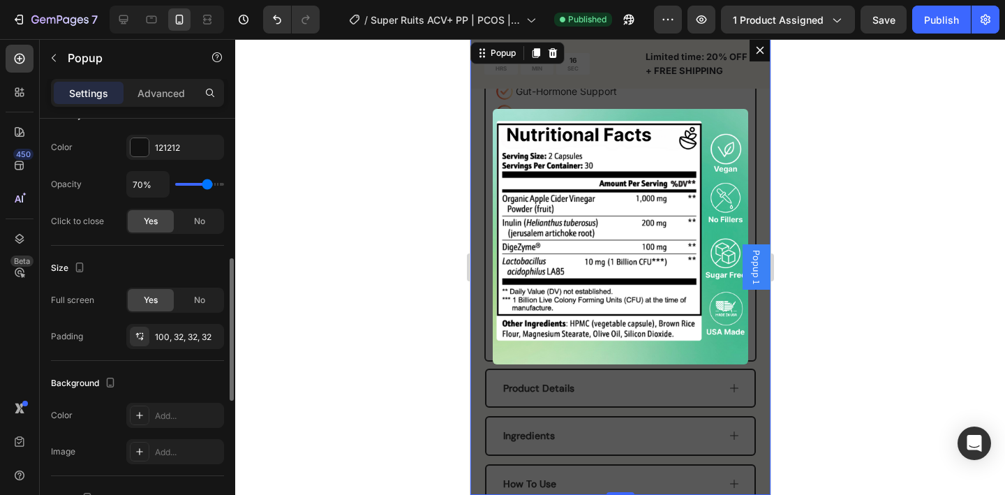
scroll to position [410, 0]
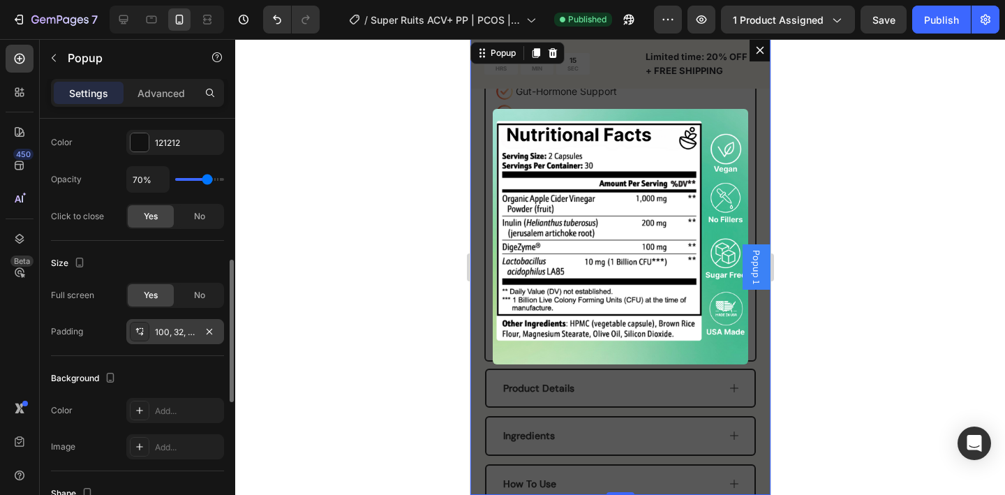
click at [179, 329] on div "100, 32, 32, 32" at bounding box center [175, 332] width 40 height 13
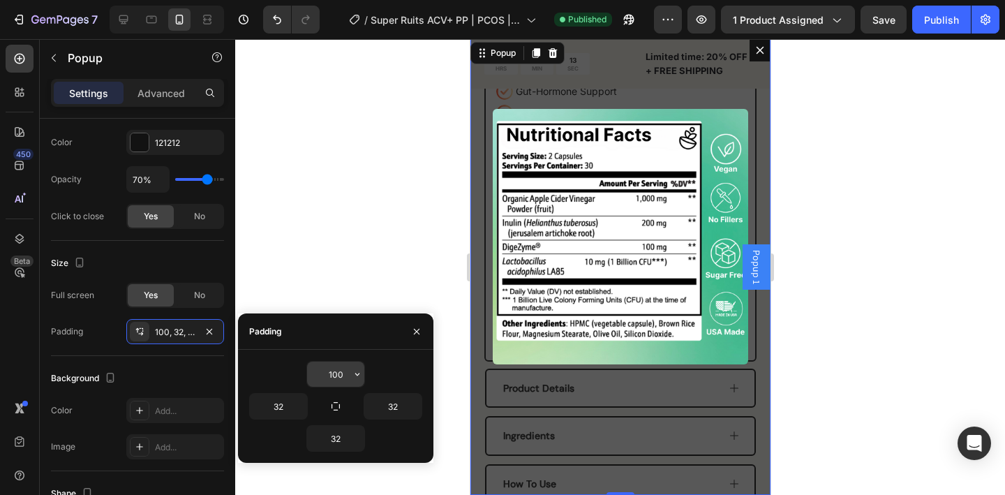
click at [344, 378] on input "100" at bounding box center [335, 373] width 57 height 25
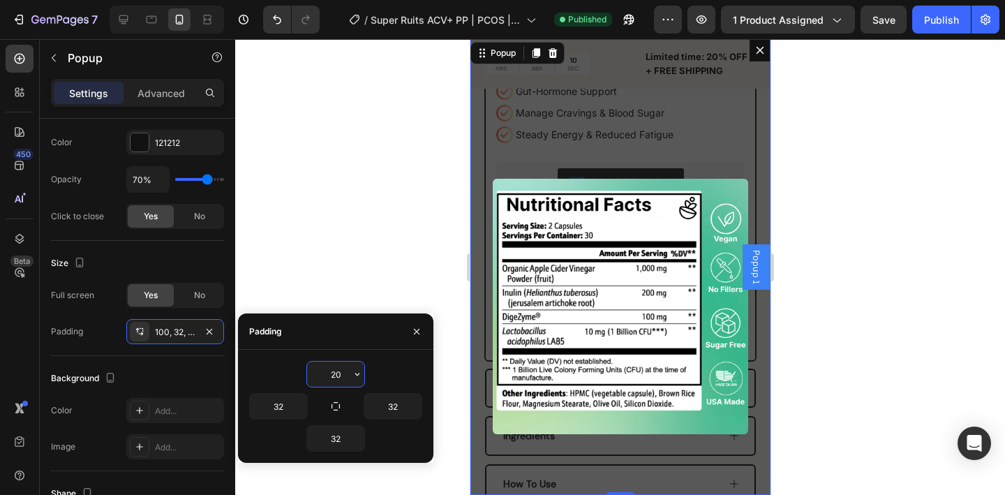
type input "2"
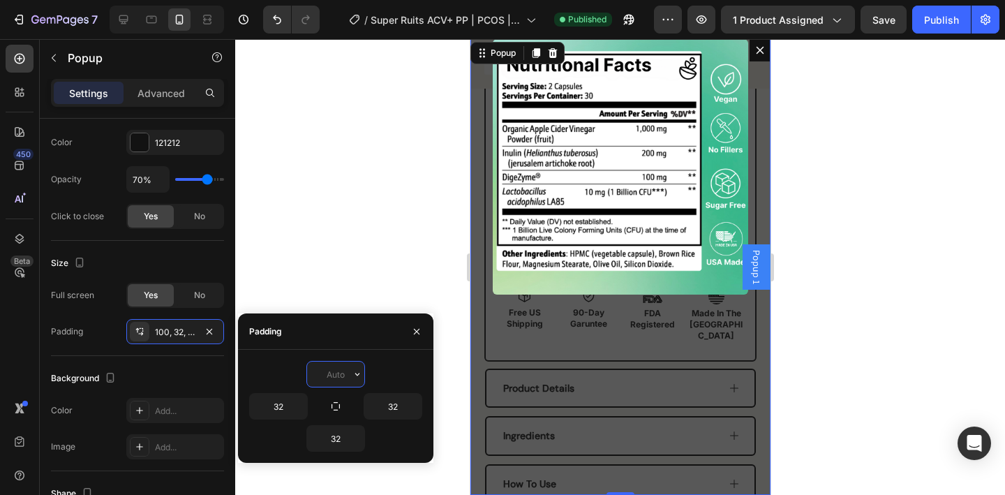
type input "1"
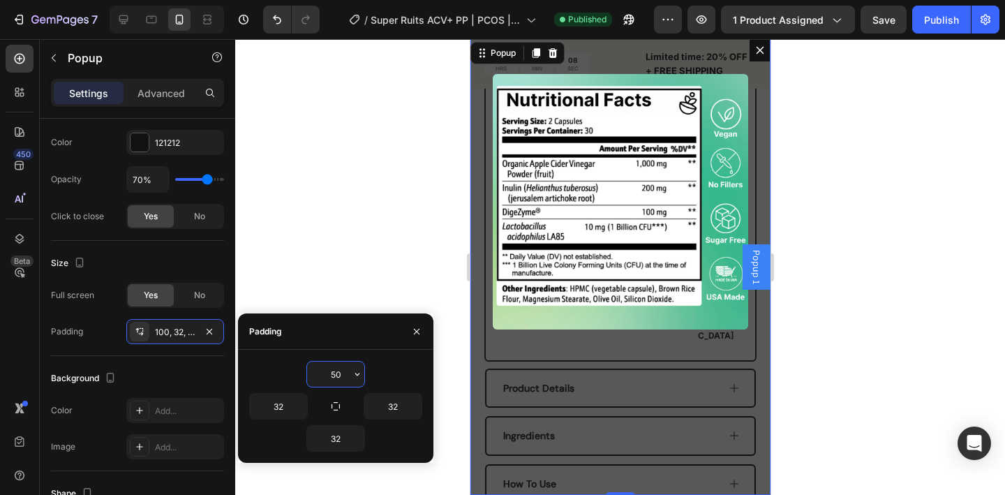
type input "5"
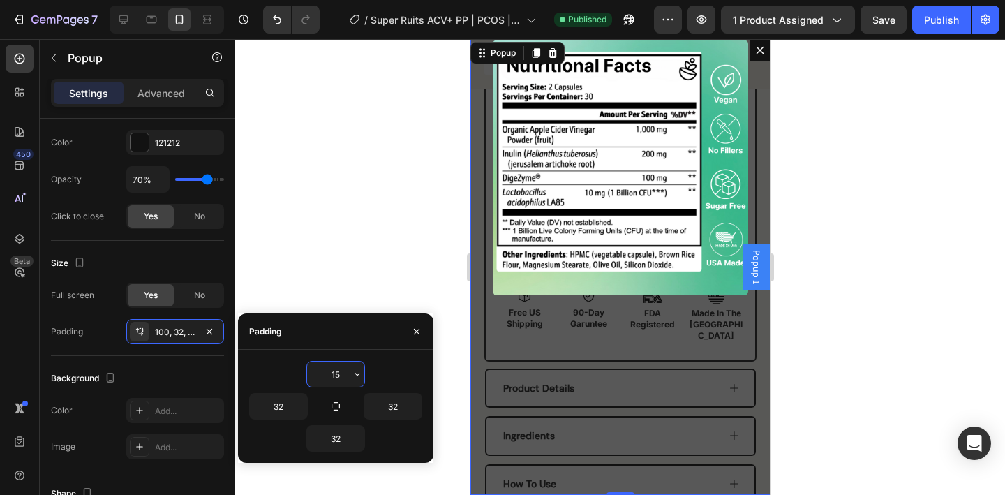
type input "150"
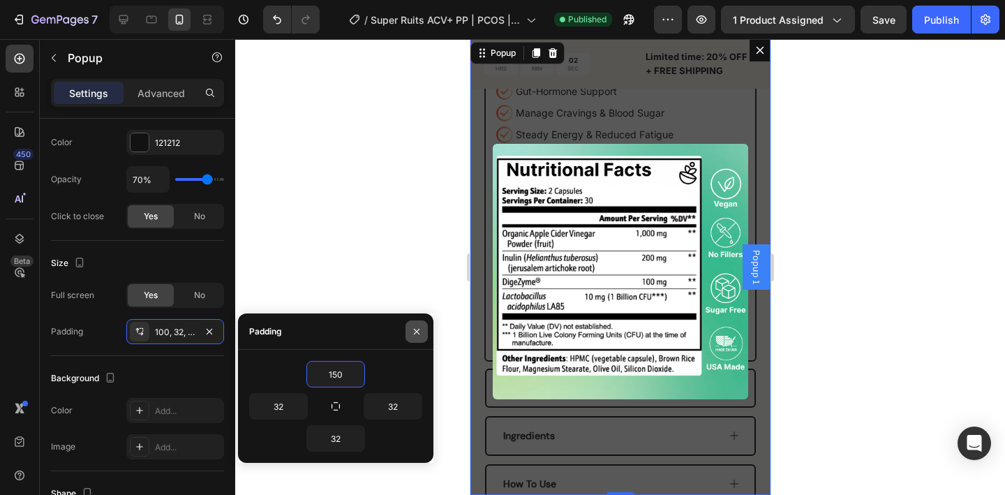
click at [424, 331] on button "button" at bounding box center [416, 331] width 22 height 22
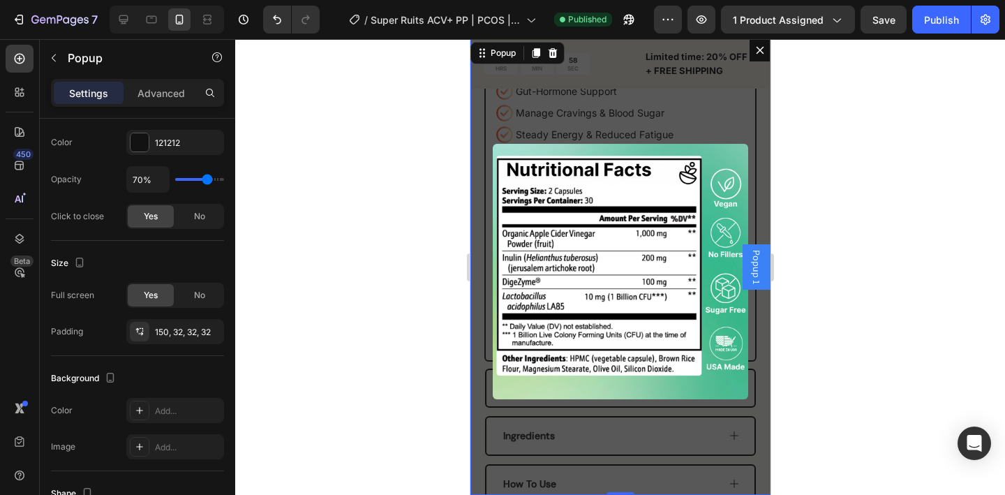
click at [706, 60] on div "Image" at bounding box center [620, 267] width 300 height 456
click at [193, 299] on div "No" at bounding box center [200, 295] width 46 height 22
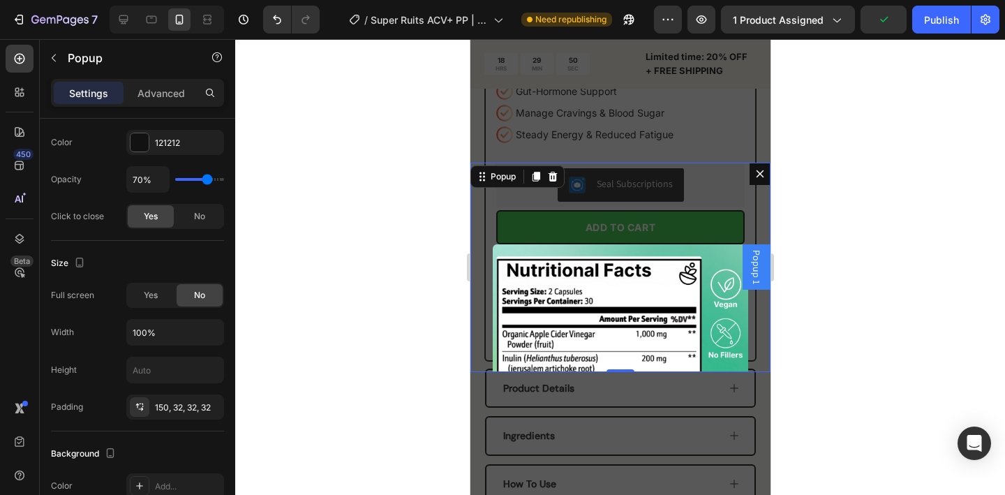
scroll to position [29, 0]
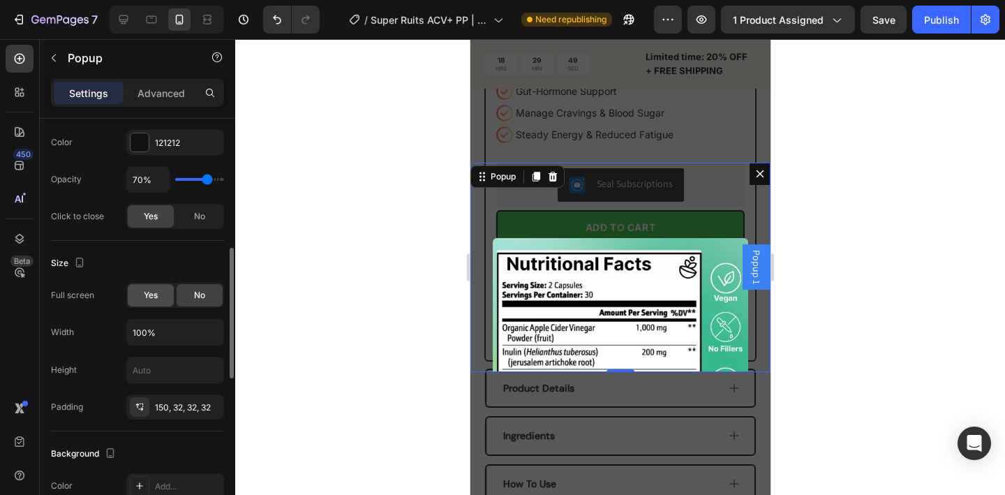
click at [160, 299] on div "Yes" at bounding box center [151, 295] width 46 height 22
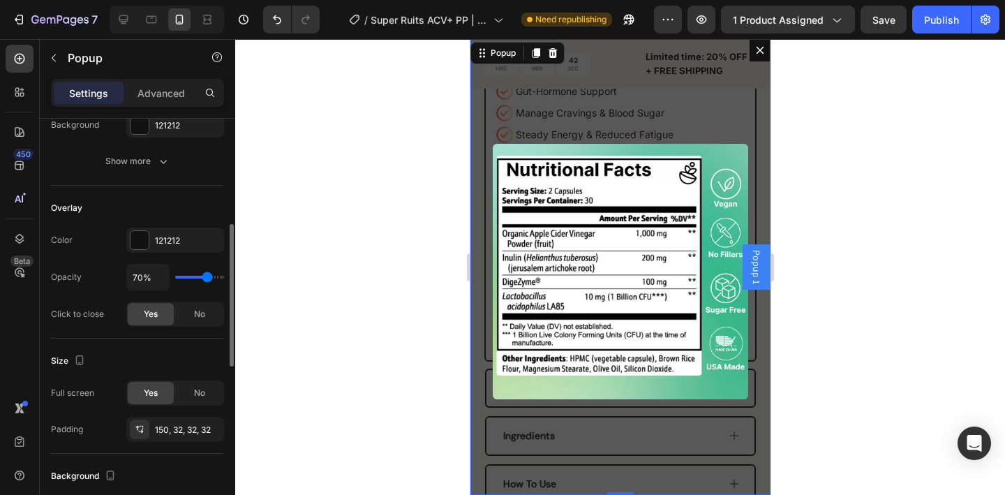
scroll to position [311, 0]
click at [201, 320] on span "No" at bounding box center [199, 315] width 11 height 13
click at [159, 320] on div "Yes" at bounding box center [151, 315] width 46 height 22
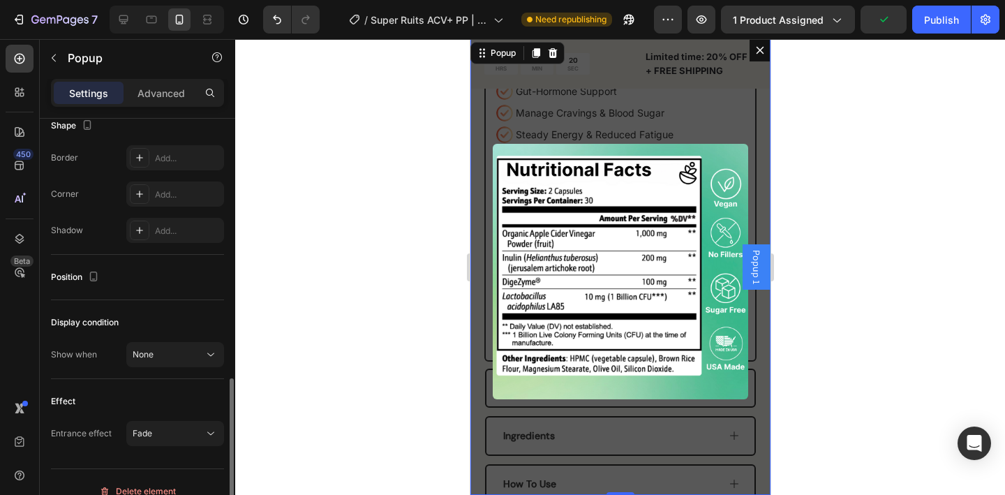
scroll to position [796, 0]
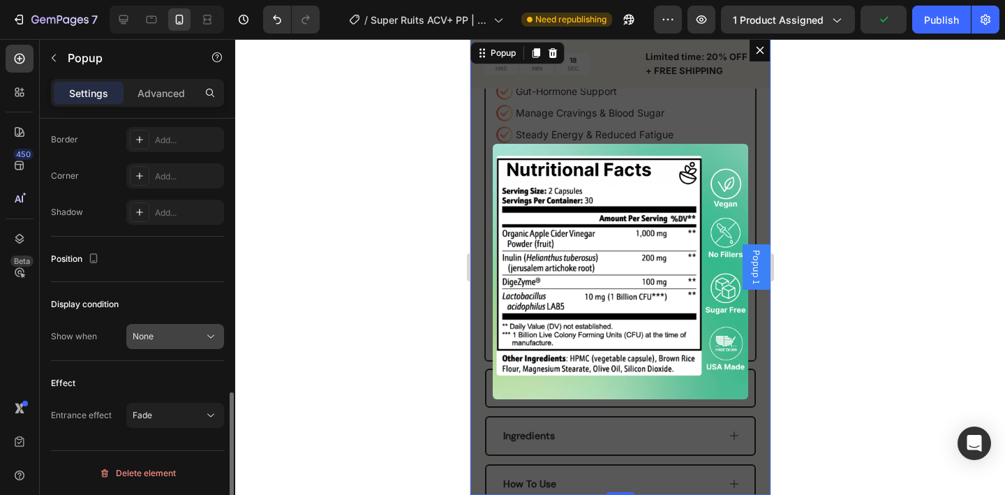
click at [190, 343] on button "None" at bounding box center [175, 336] width 98 height 25
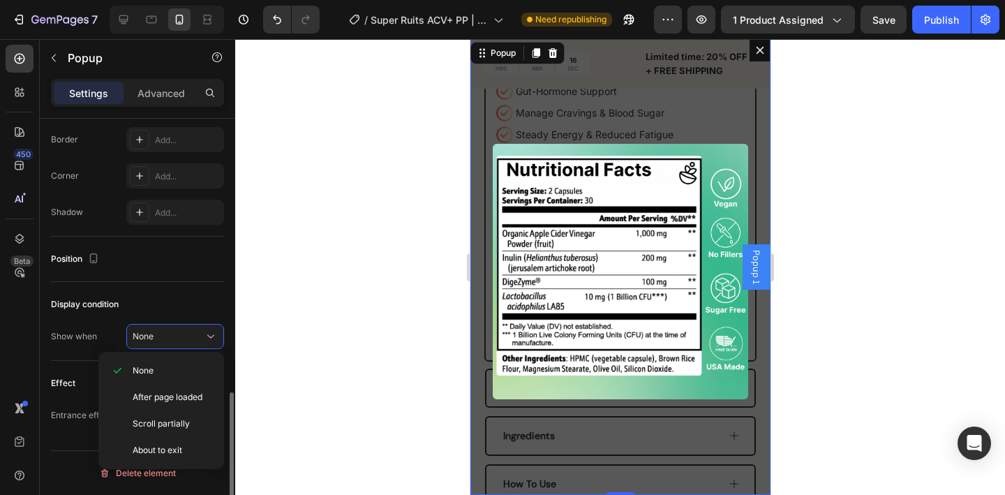
click at [180, 278] on div "Position" at bounding box center [137, 259] width 173 height 45
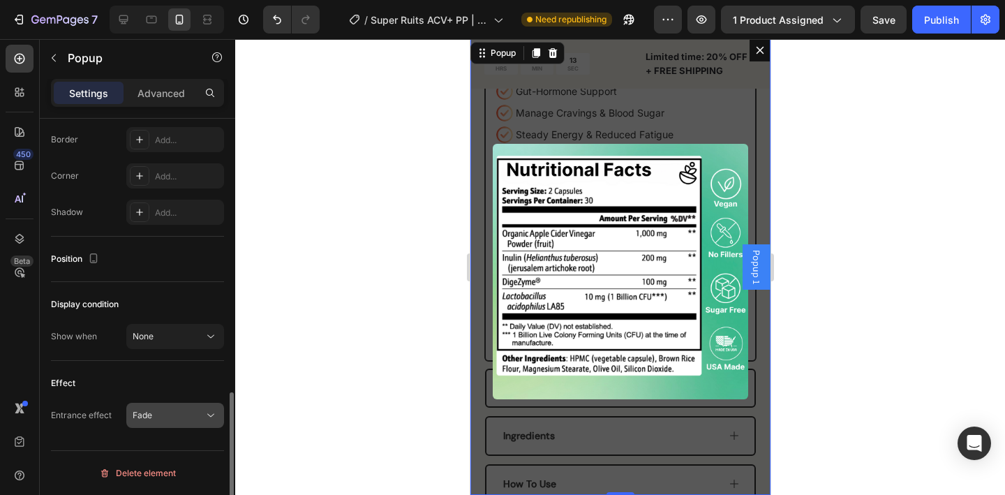
click at [202, 414] on div "Fade" at bounding box center [168, 415] width 71 height 13
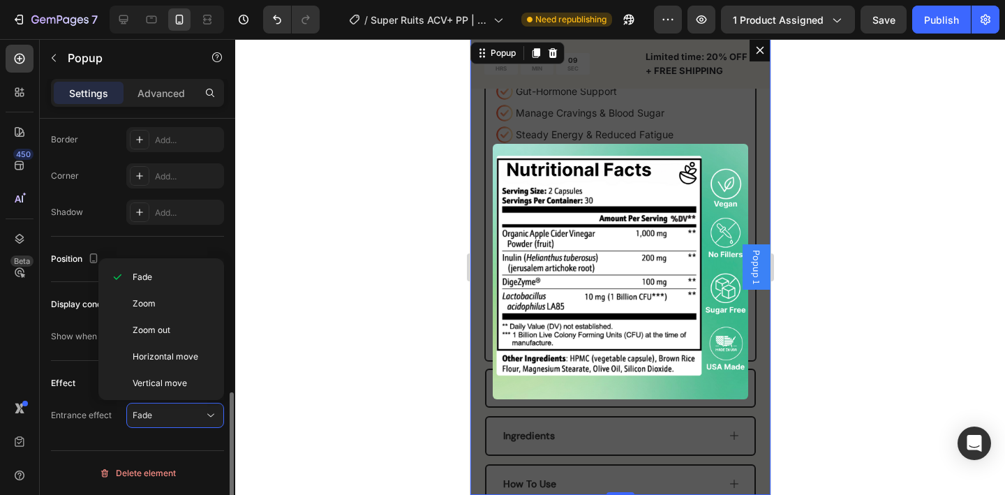
click at [92, 428] on div "Effect Entrance effect Fade" at bounding box center [137, 400] width 173 height 78
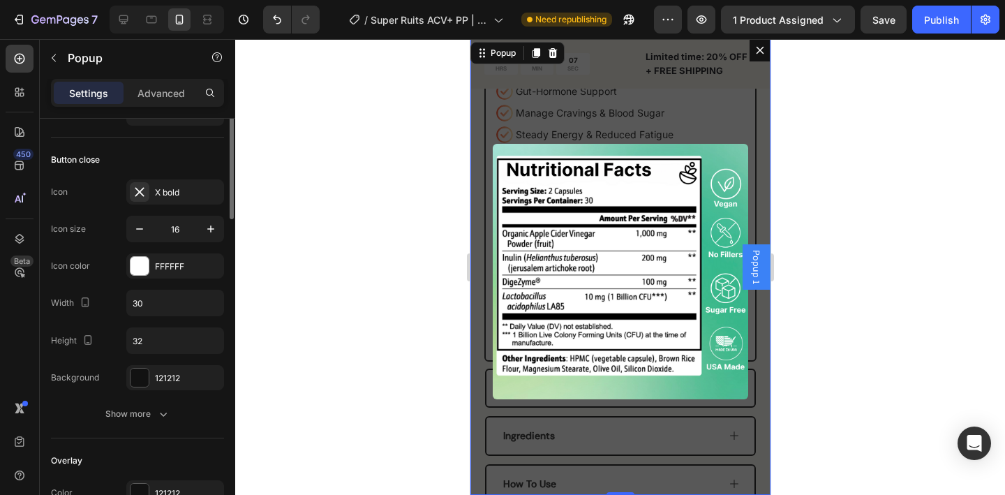
scroll to position [0, 0]
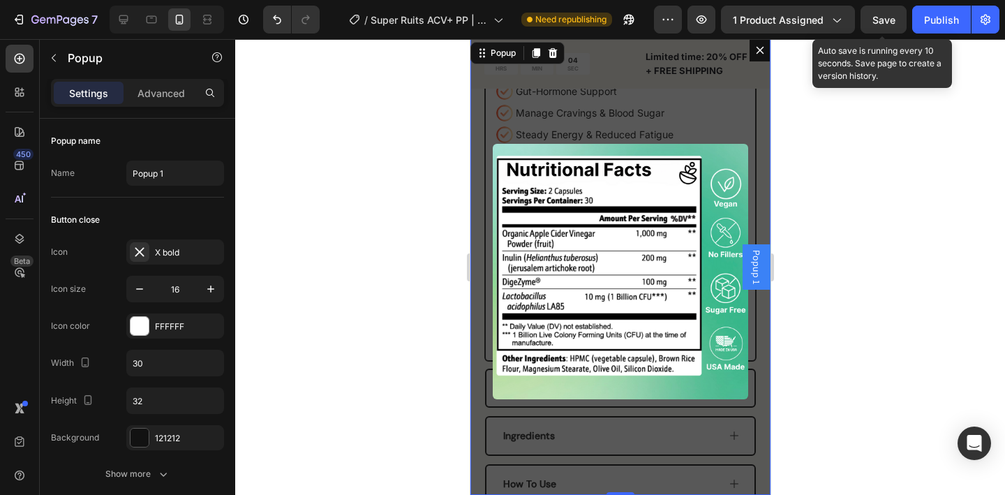
click at [889, 22] on span "Save" at bounding box center [883, 20] width 23 height 12
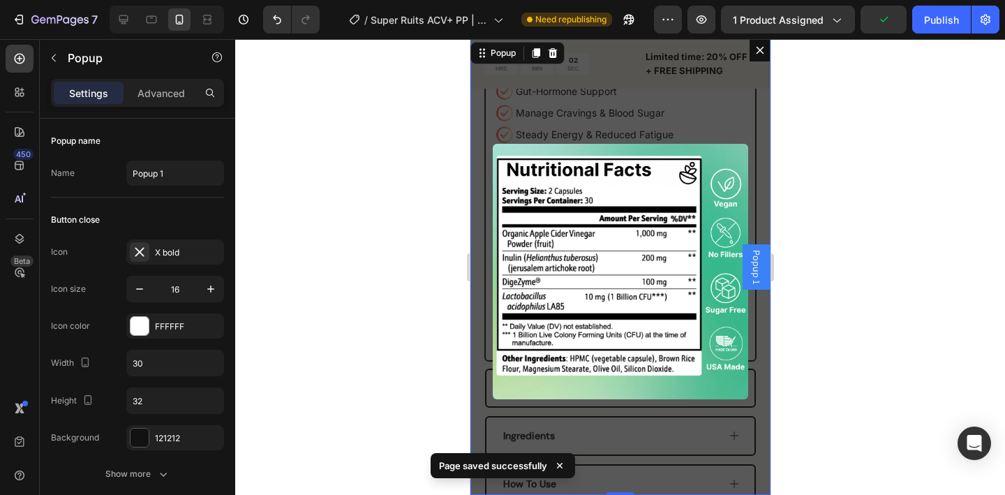
click at [757, 49] on icon "Dialog content" at bounding box center [759, 50] width 11 height 11
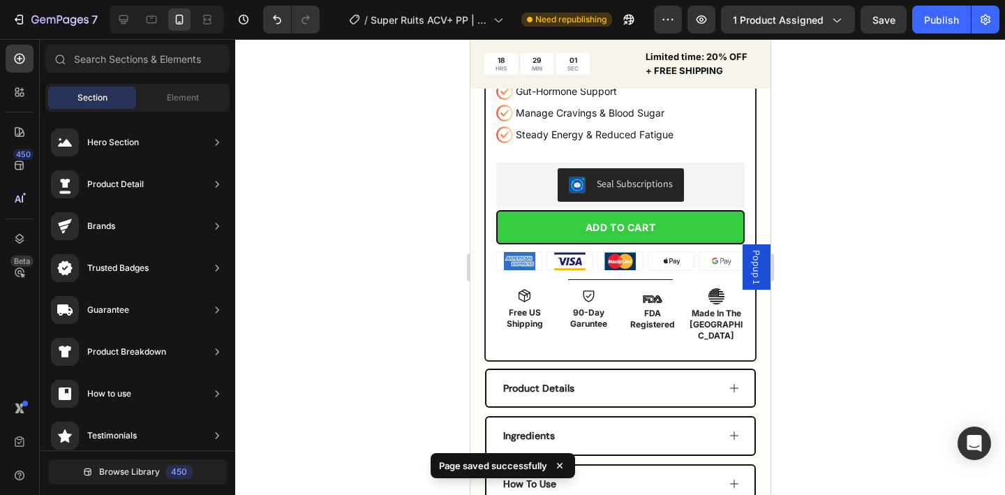
click at [835, 195] on div at bounding box center [620, 267] width 770 height 456
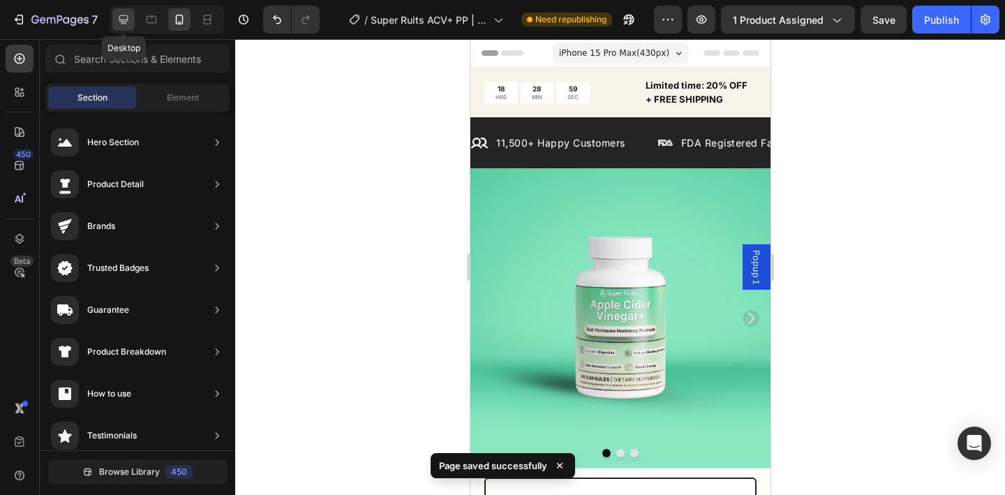
click at [121, 20] on icon at bounding box center [123, 19] width 9 height 9
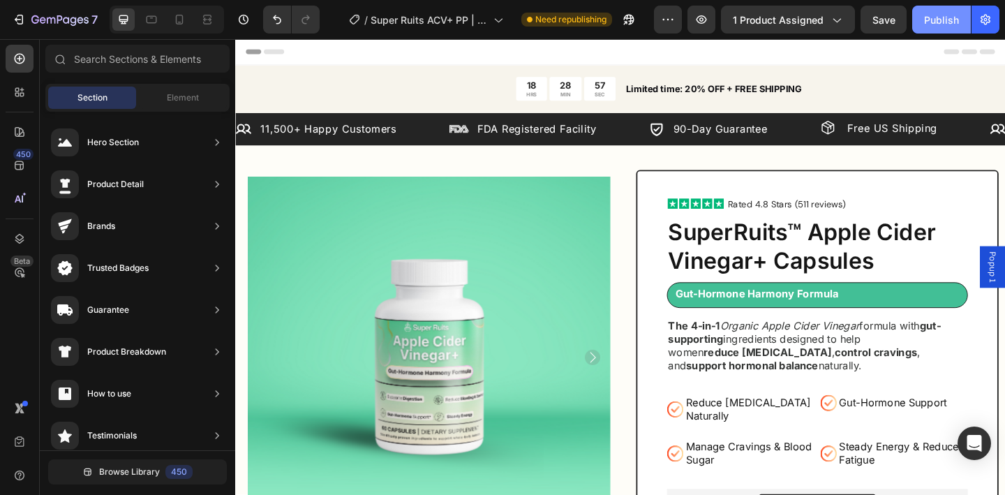
click at [940, 14] on div "Publish" at bounding box center [941, 20] width 35 height 15
